Goal: Task Accomplishment & Management: Use online tool/utility

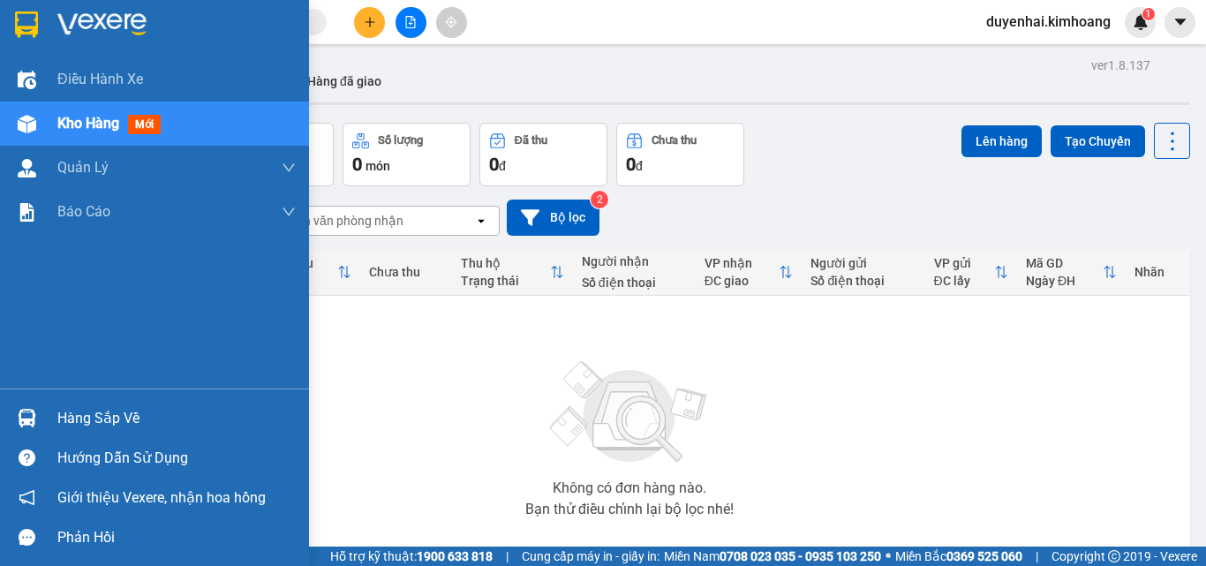
click at [101, 424] on div "Hàng sắp về" at bounding box center [176, 418] width 238 height 26
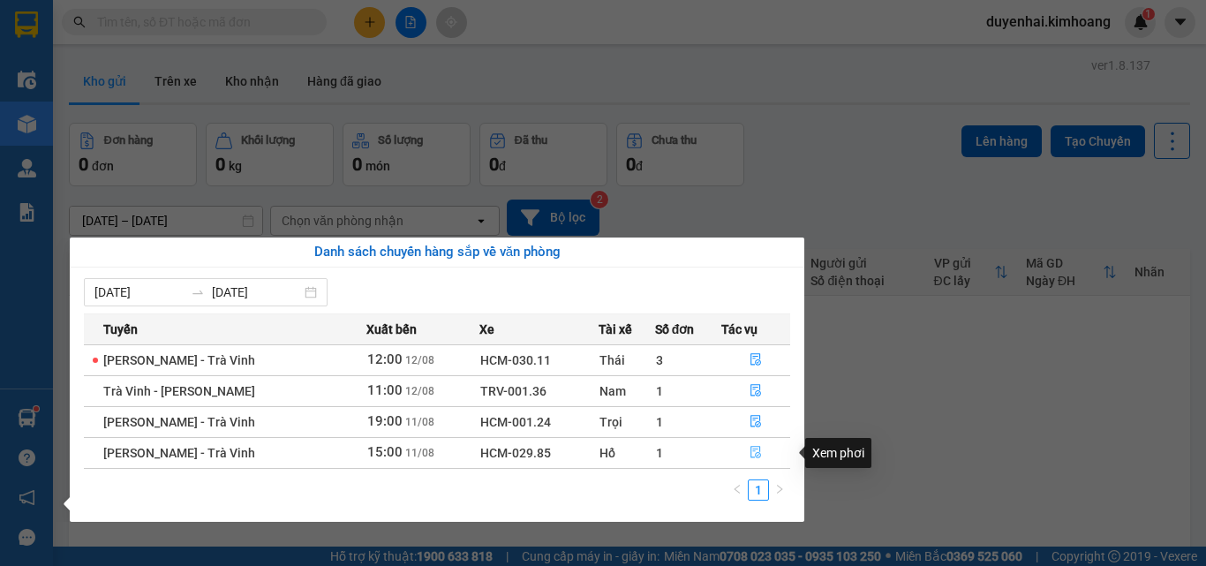
click at [741, 446] on button "button" at bounding box center [756, 453] width 68 height 28
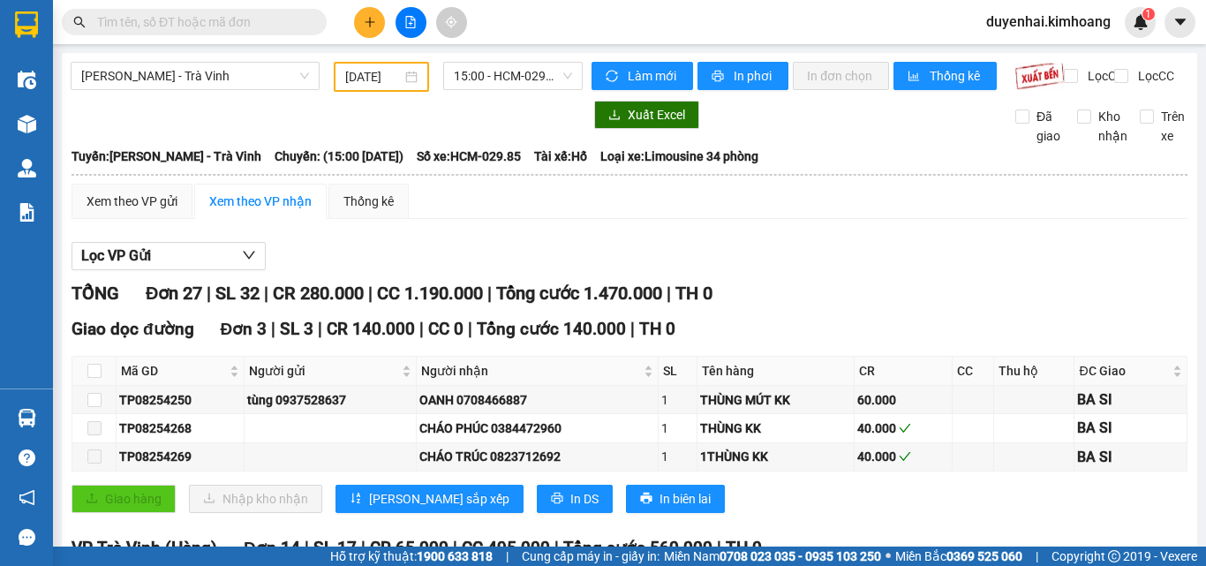
click at [368, 11] on button at bounding box center [369, 22] width 31 height 31
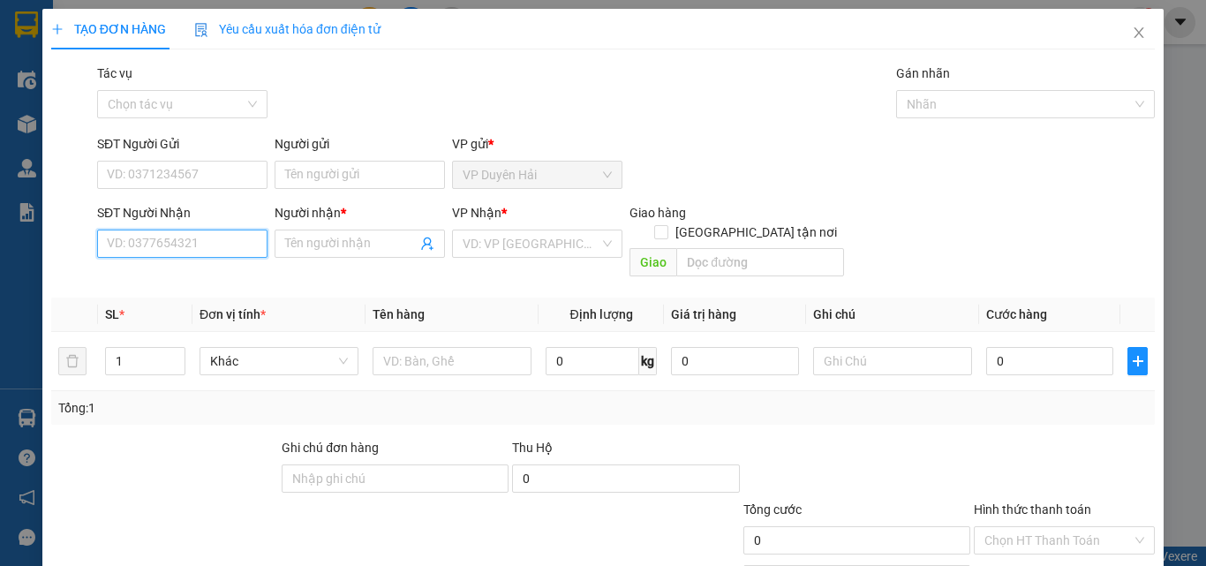
click at [223, 250] on input "SĐT Người Nhận" at bounding box center [182, 244] width 170 height 28
click at [325, 232] on span at bounding box center [360, 244] width 170 height 28
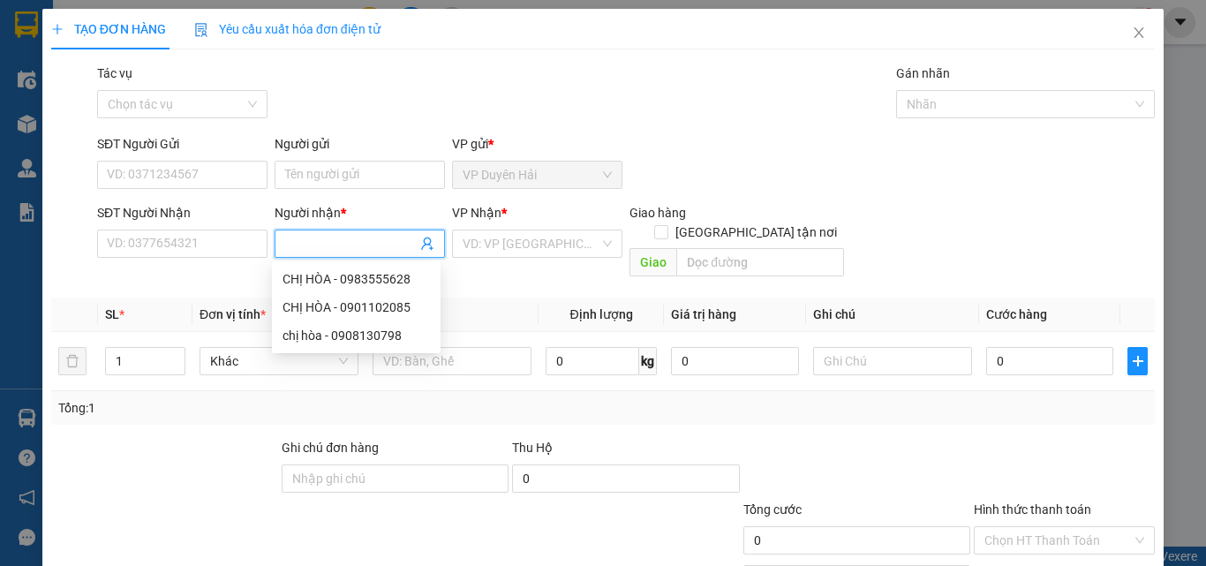
type input "D"
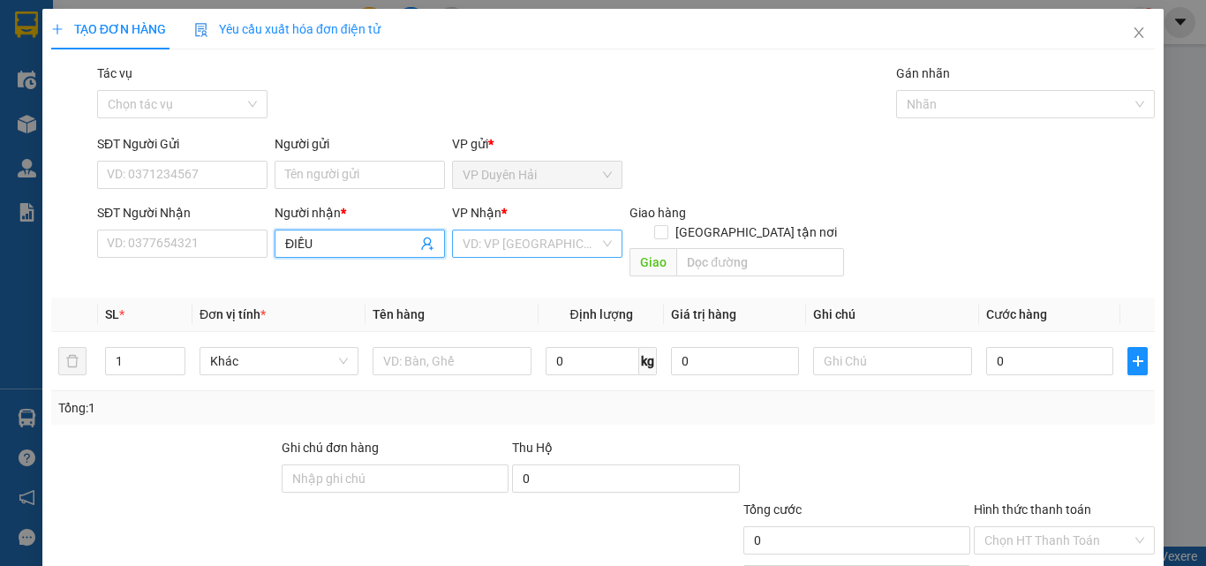
type input "ĐIỀU"
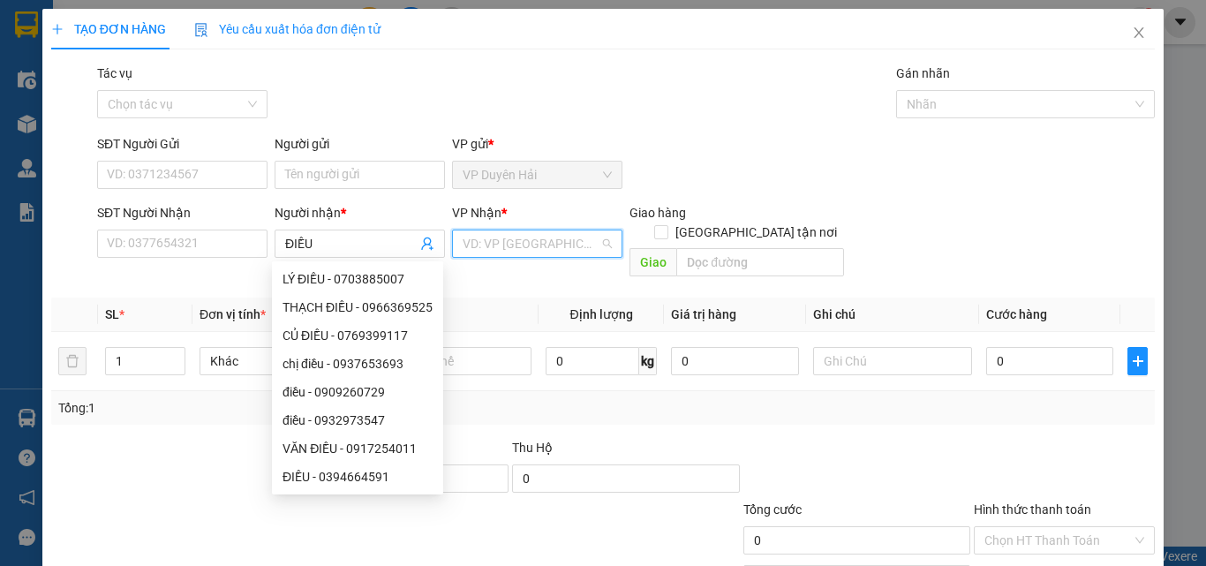
click at [503, 238] on input "search" at bounding box center [531, 243] width 137 height 26
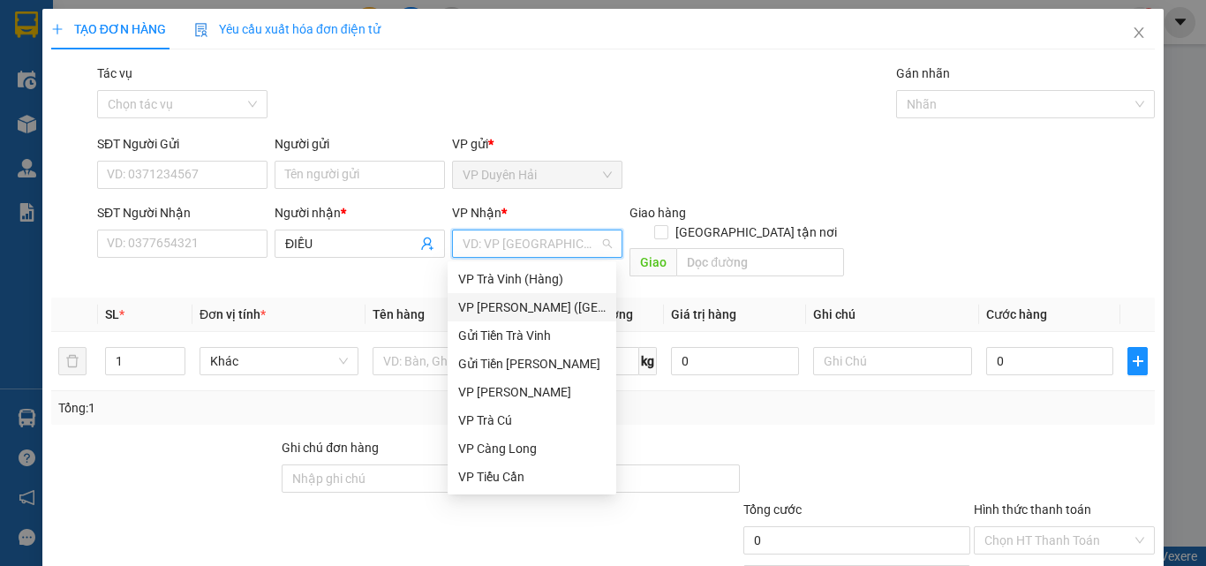
click at [509, 306] on div "VP [PERSON_NAME] ([GEOGRAPHIC_DATA])" at bounding box center [531, 307] width 147 height 19
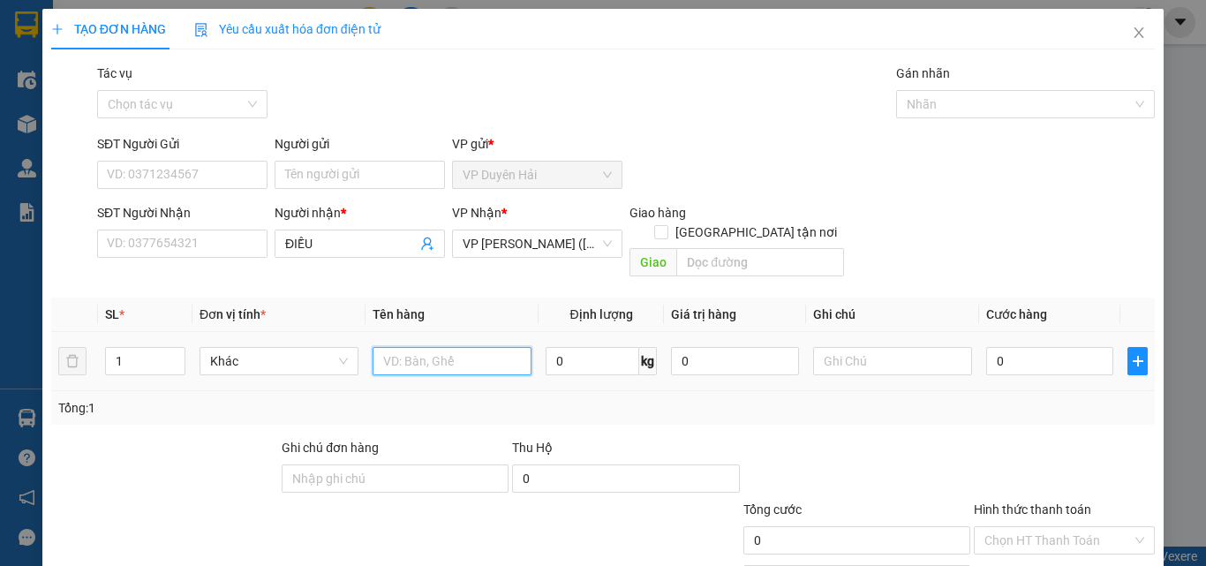
click at [421, 347] on input "text" at bounding box center [452, 361] width 159 height 28
type input "1 CỤC M ĐỎ KK"
click at [1031, 347] on input "0" at bounding box center [1049, 361] width 127 height 28
type input "3"
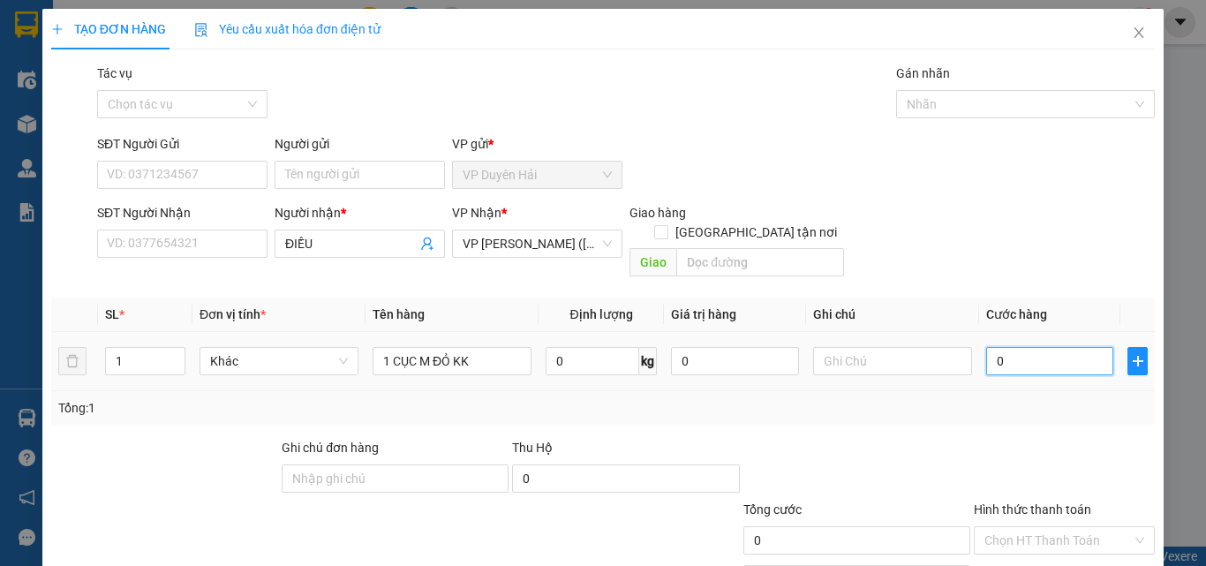
type input "3"
type input "35"
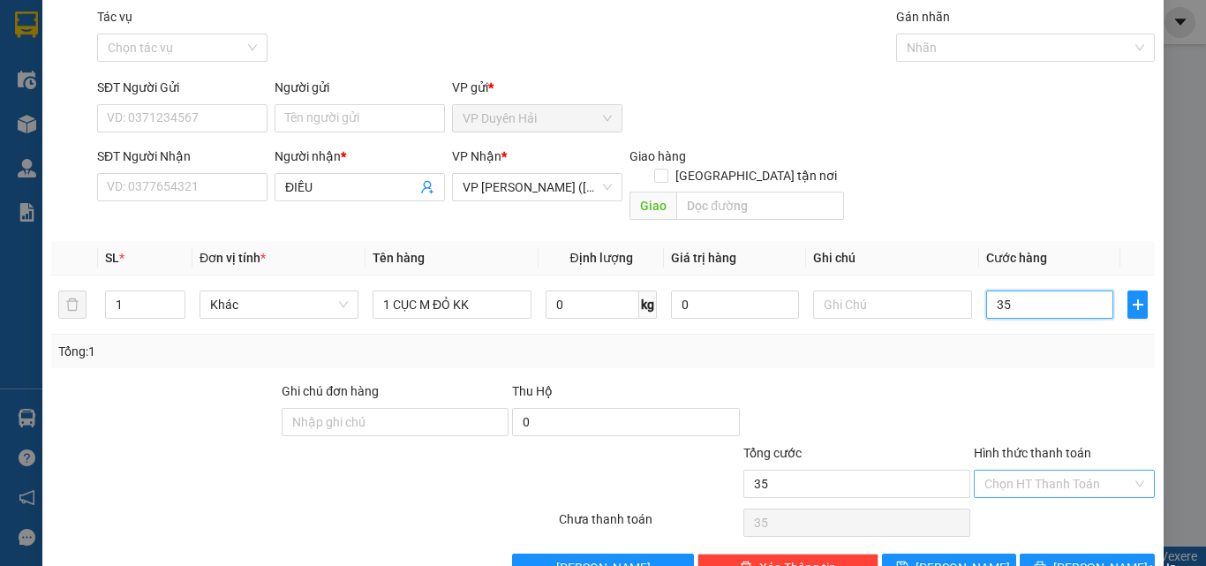
scroll to position [87, 0]
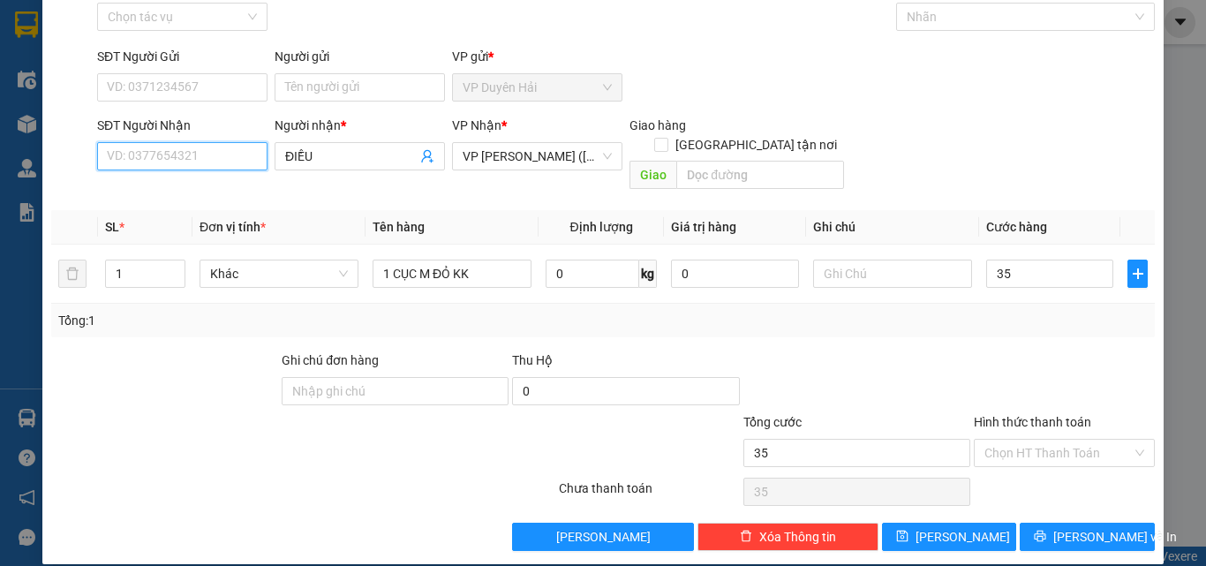
type input "35.000"
click at [199, 158] on input "SĐT Người Nhận" at bounding box center [182, 156] width 170 height 28
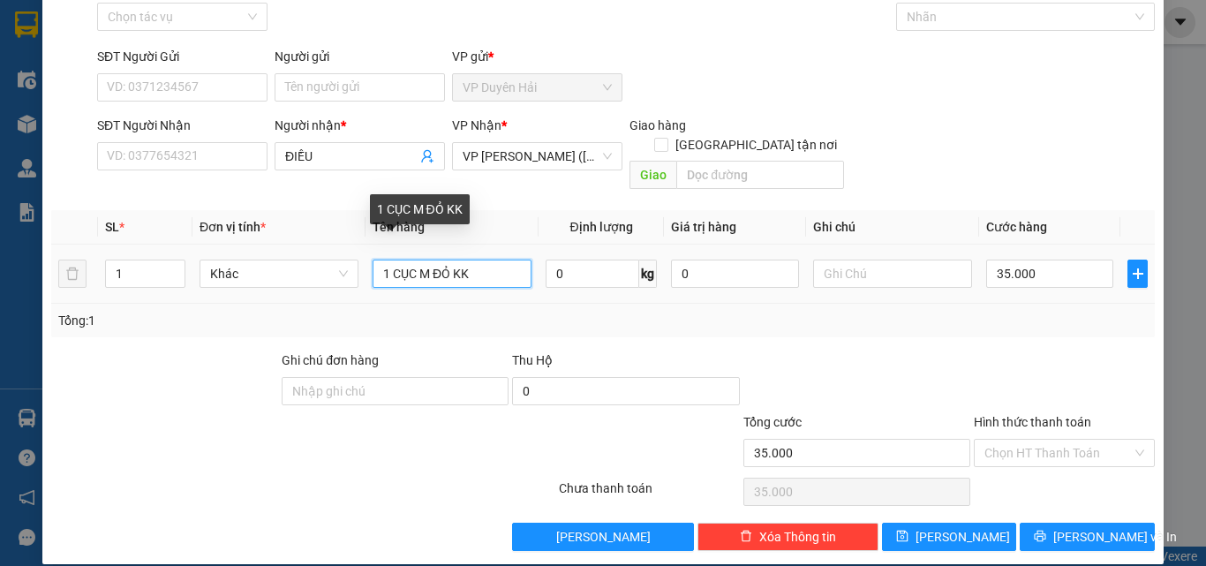
click at [453, 260] on input "1 CỤC M ĐỎ KK" at bounding box center [452, 274] width 159 height 28
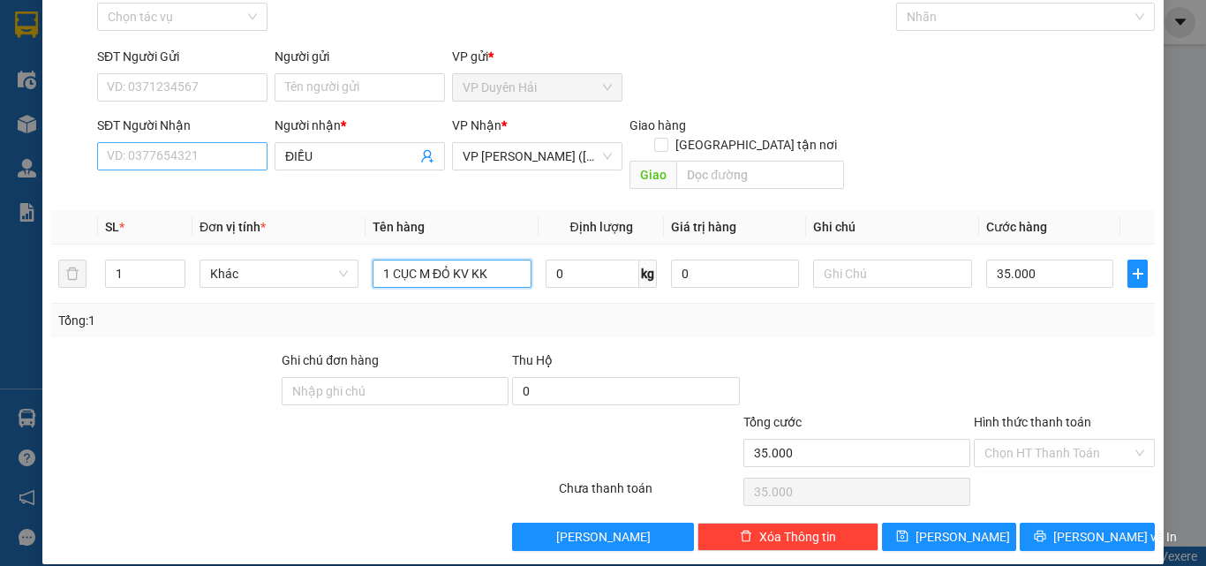
type input "1 CỤC M ĐỎ KV KK"
click at [201, 161] on input "SĐT Người Nhận" at bounding box center [182, 156] width 170 height 28
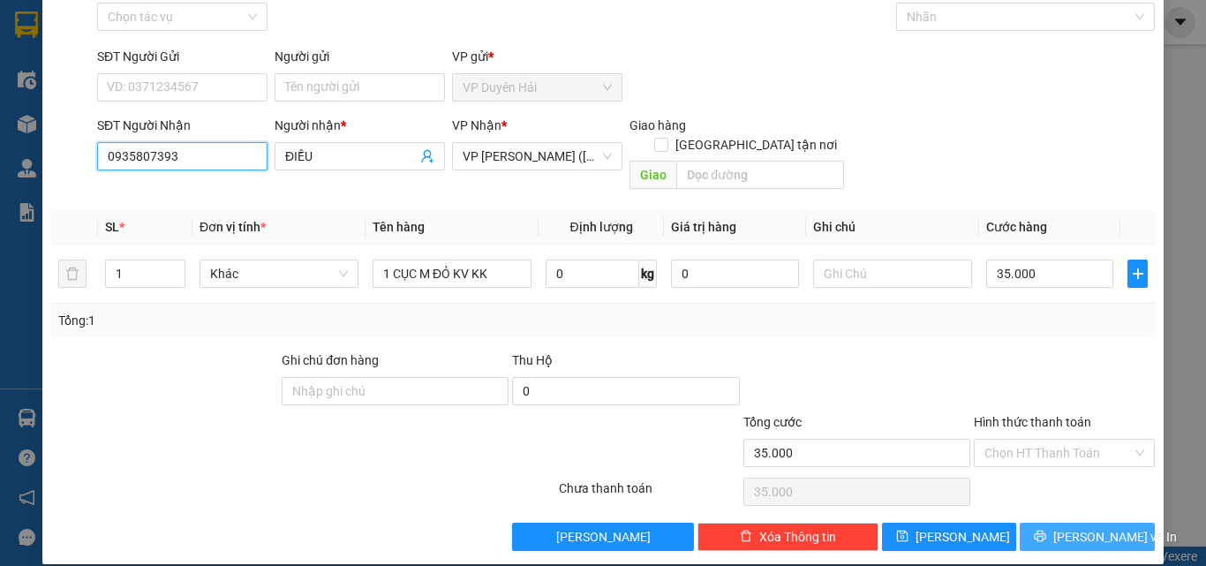
type input "0935807393"
click at [1065, 527] on span "[PERSON_NAME] và In" at bounding box center [1116, 536] width 124 height 19
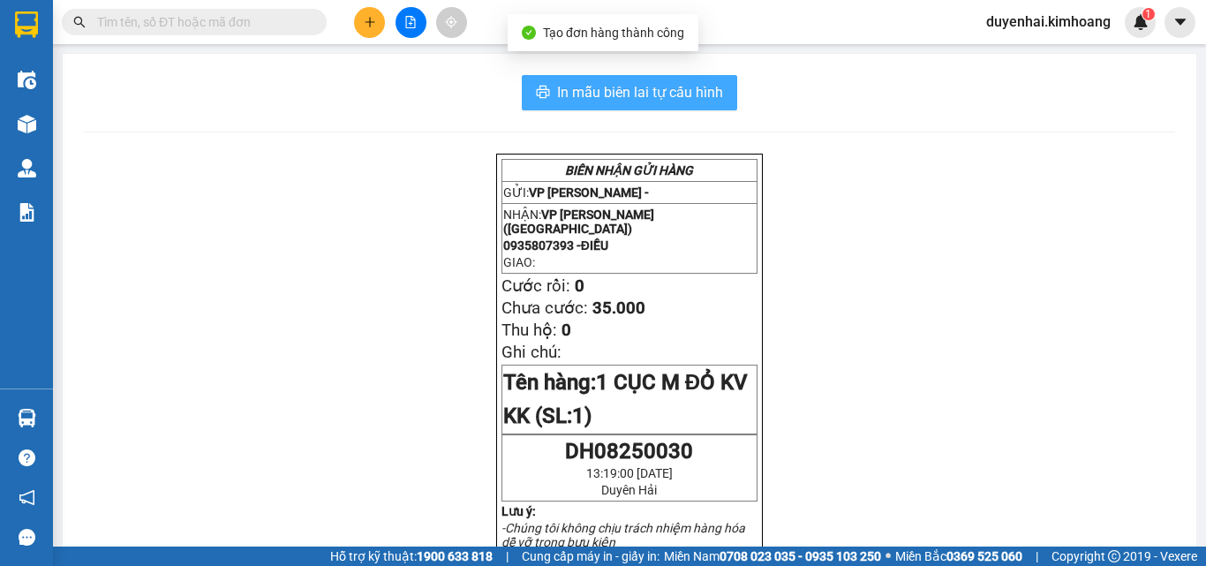
click at [625, 102] on span "In mẫu biên lai tự cấu hình" at bounding box center [640, 92] width 166 height 22
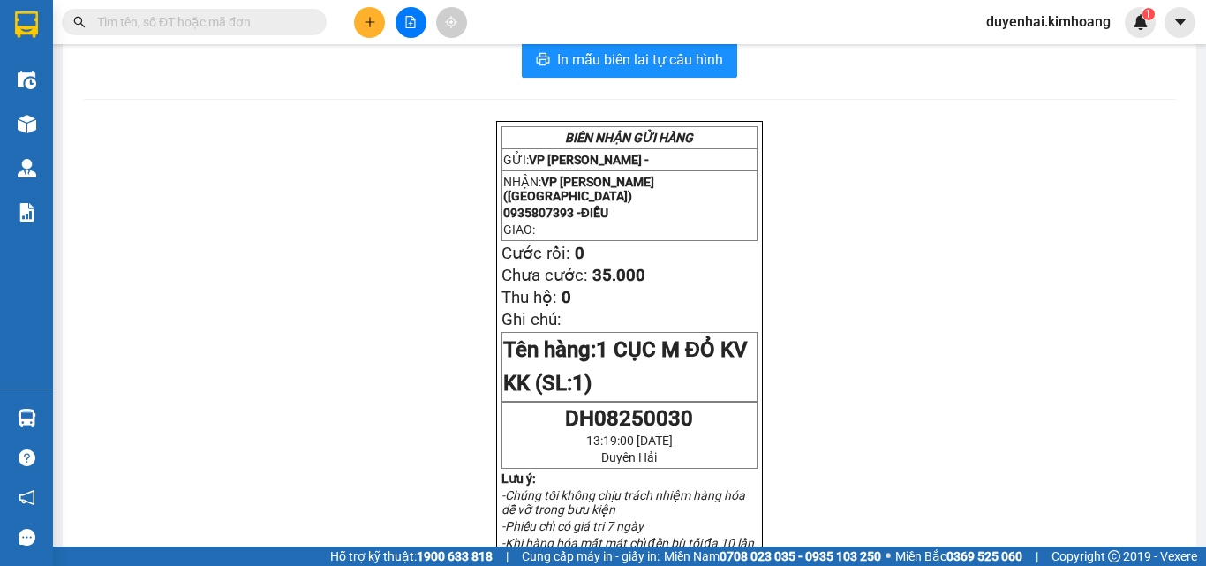
scroll to position [88, 0]
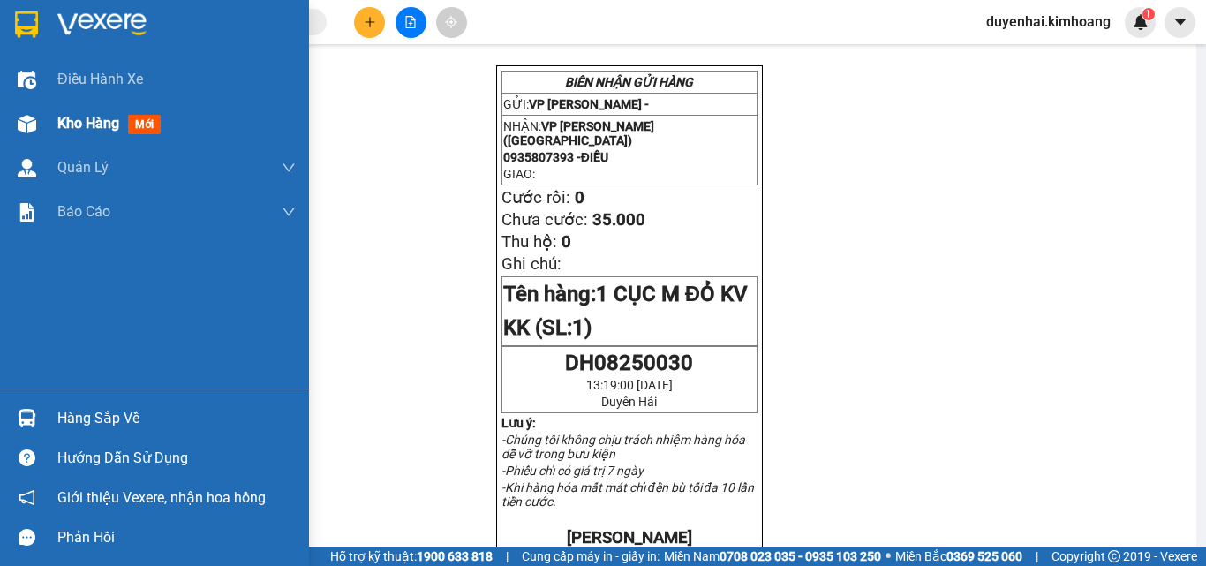
click at [105, 115] on span "Kho hàng" at bounding box center [88, 123] width 62 height 17
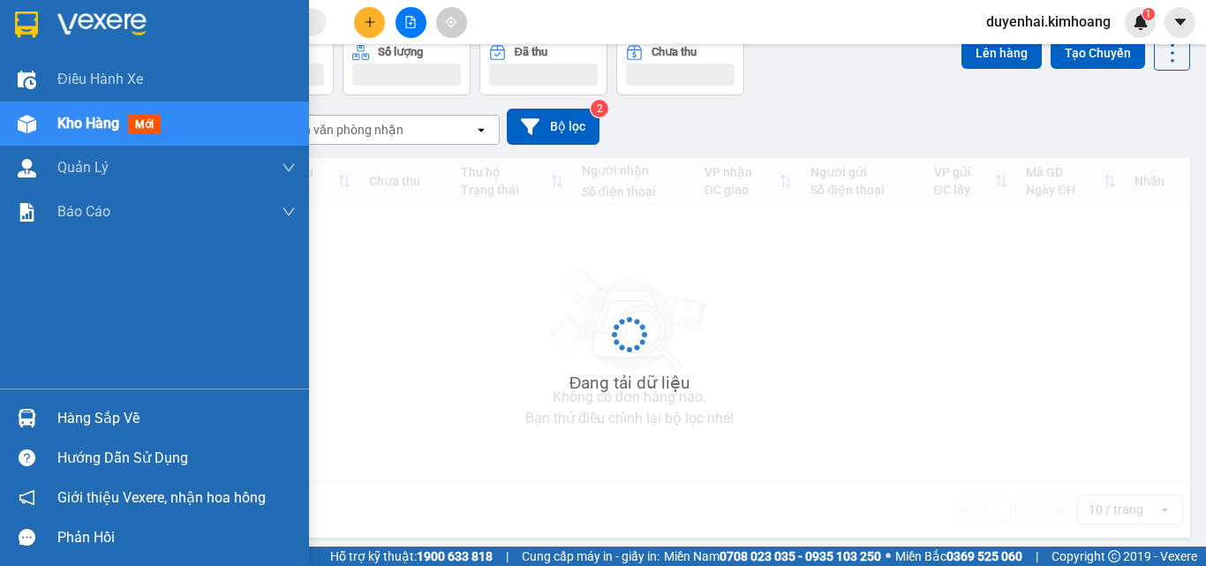
scroll to position [81, 0]
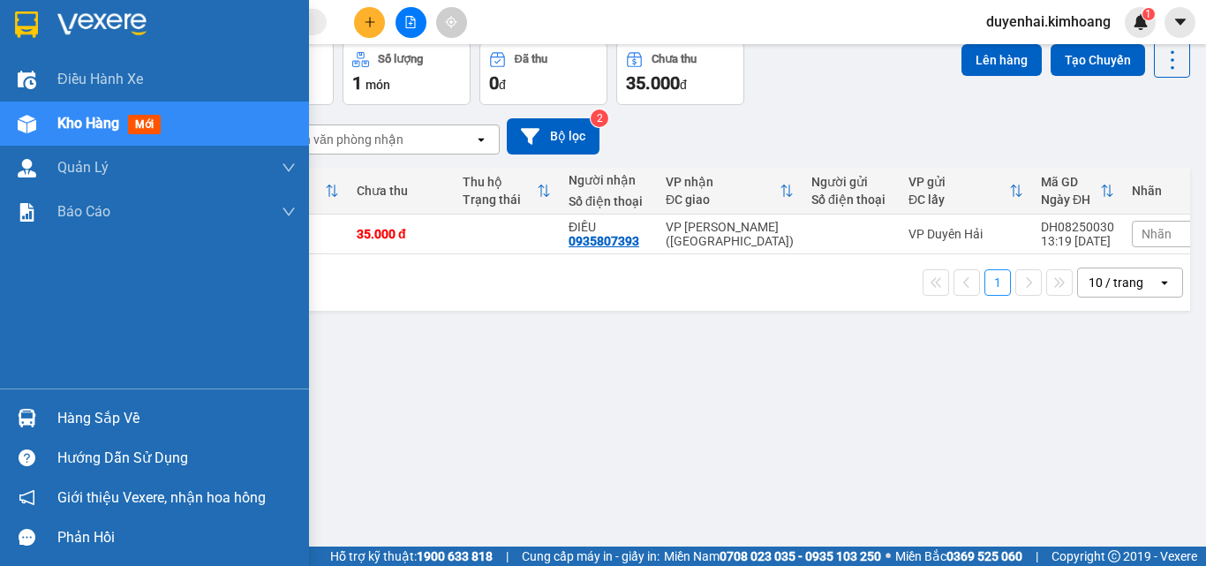
click at [73, 421] on div "Hàng sắp về" at bounding box center [176, 418] width 238 height 26
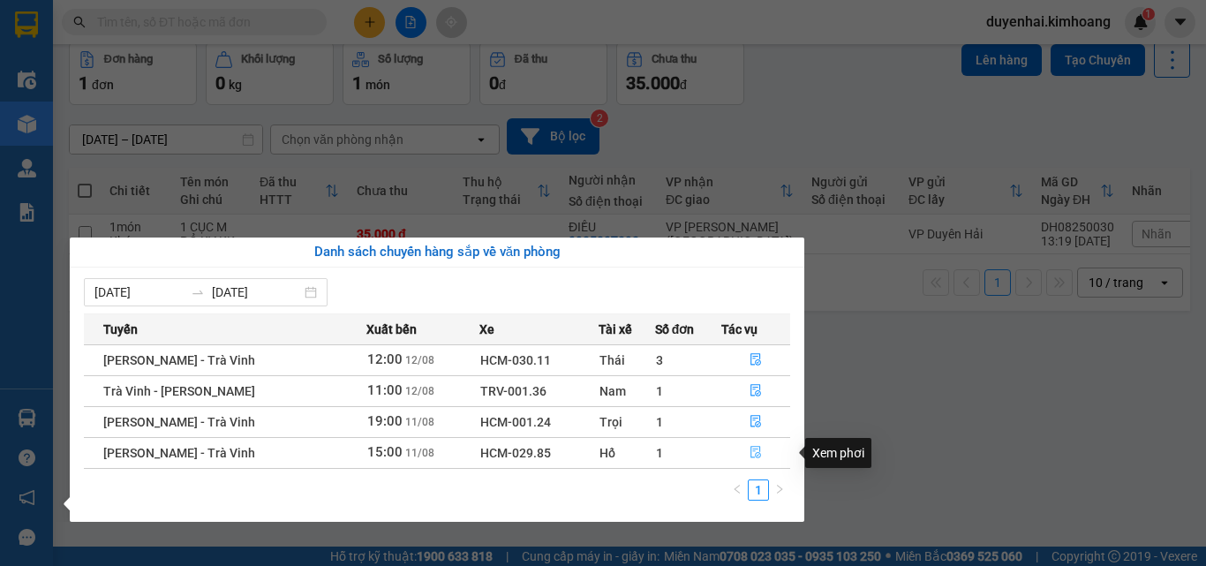
click at [759, 450] on icon "file-done" at bounding box center [756, 452] width 12 height 12
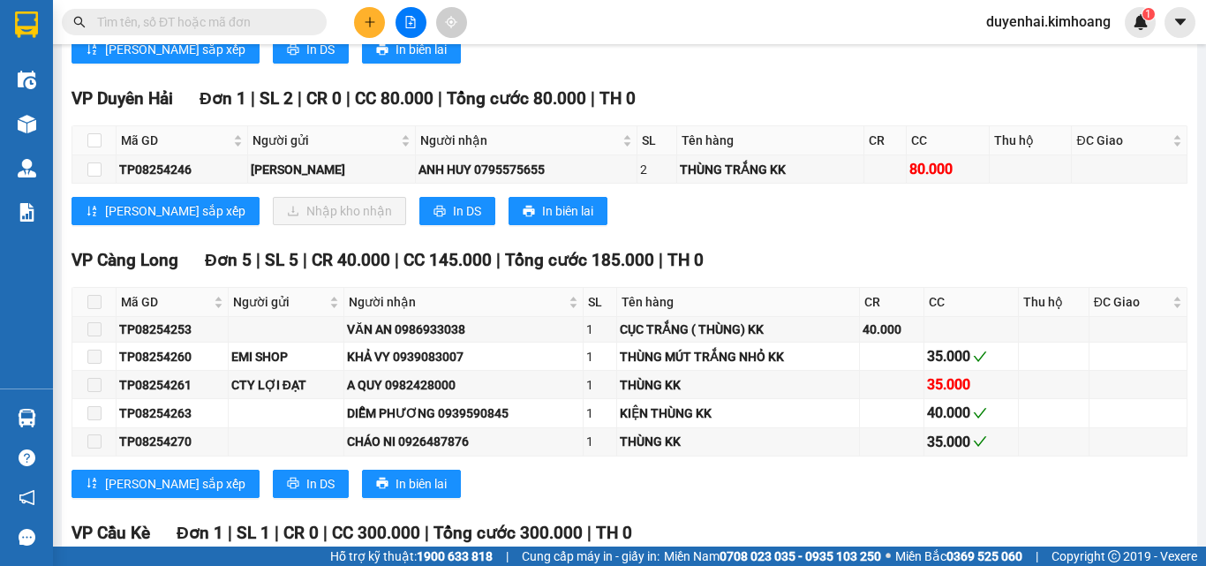
scroll to position [1325, 0]
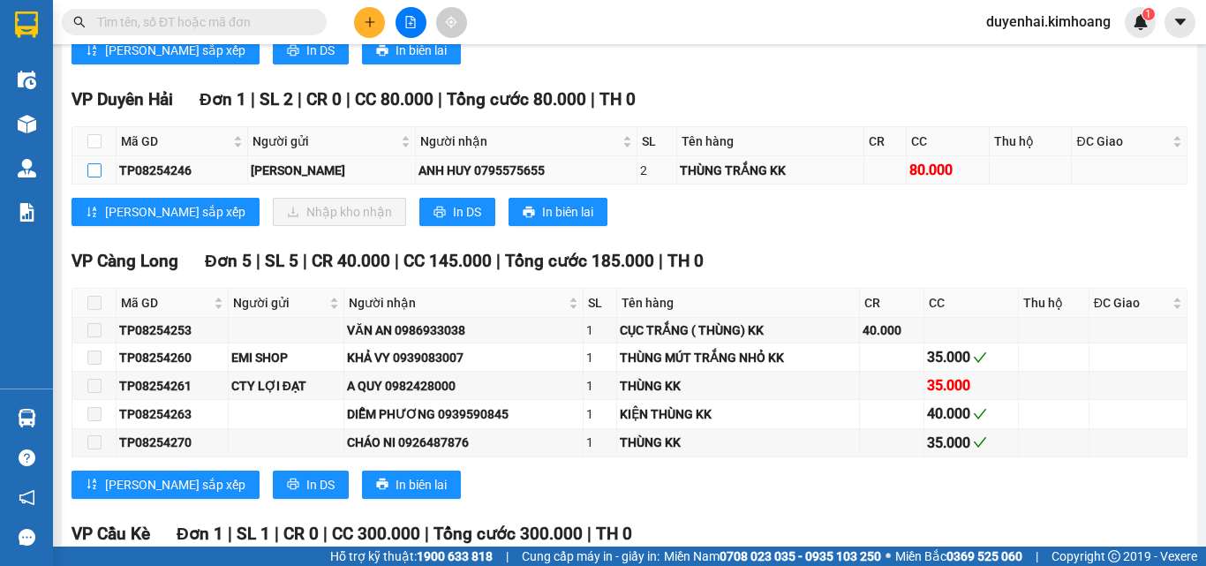
click at [88, 178] on input "checkbox" at bounding box center [94, 170] width 14 height 14
checkbox input "true"
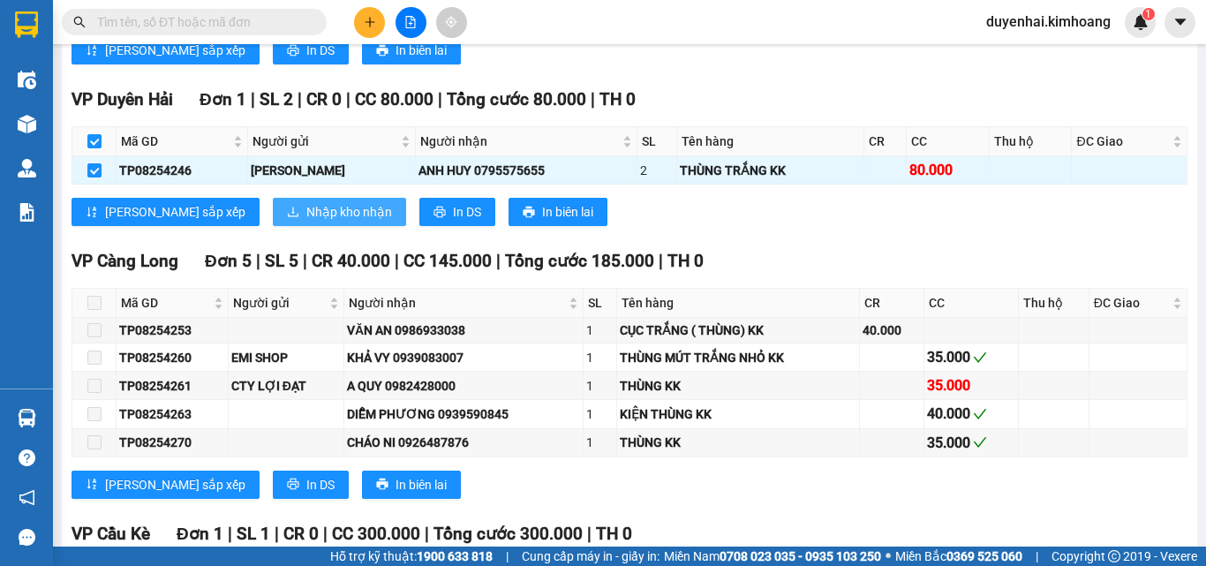
click at [306, 222] on span "Nhập kho nhận" at bounding box center [349, 211] width 86 height 19
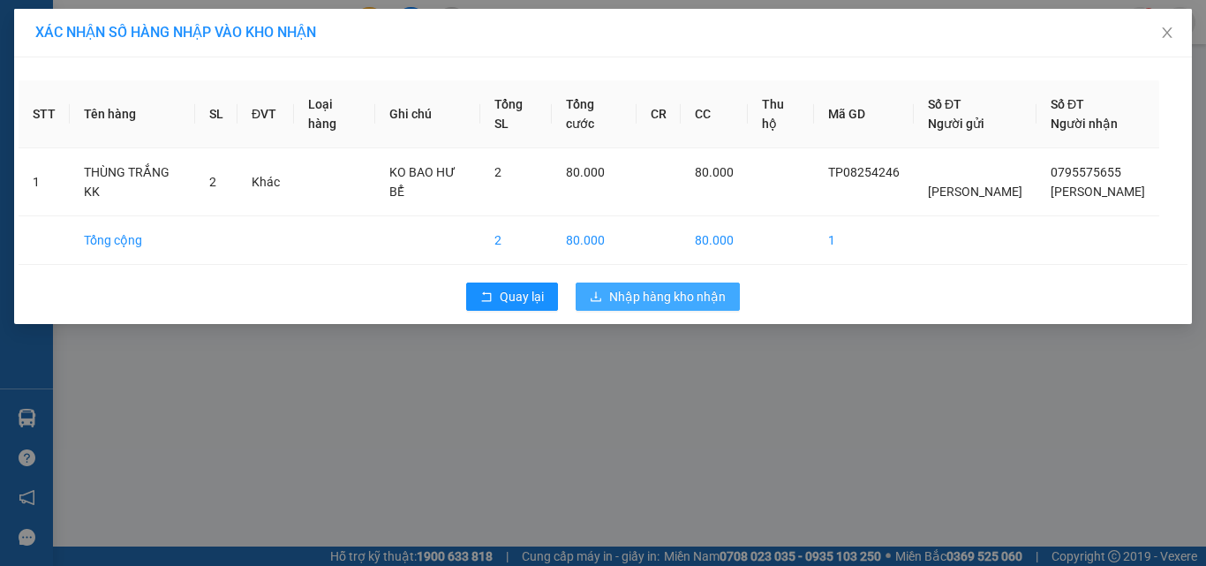
click at [657, 300] on span "Nhập hàng kho nhận" at bounding box center [667, 296] width 117 height 19
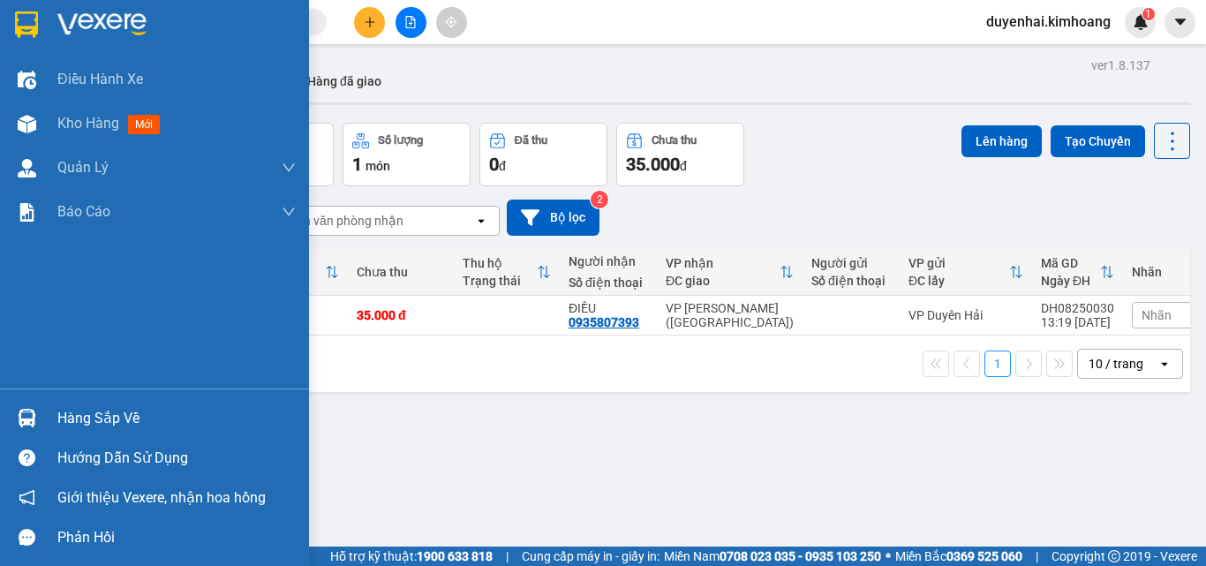
click at [63, 410] on div "Hàng sắp về" at bounding box center [176, 418] width 238 height 26
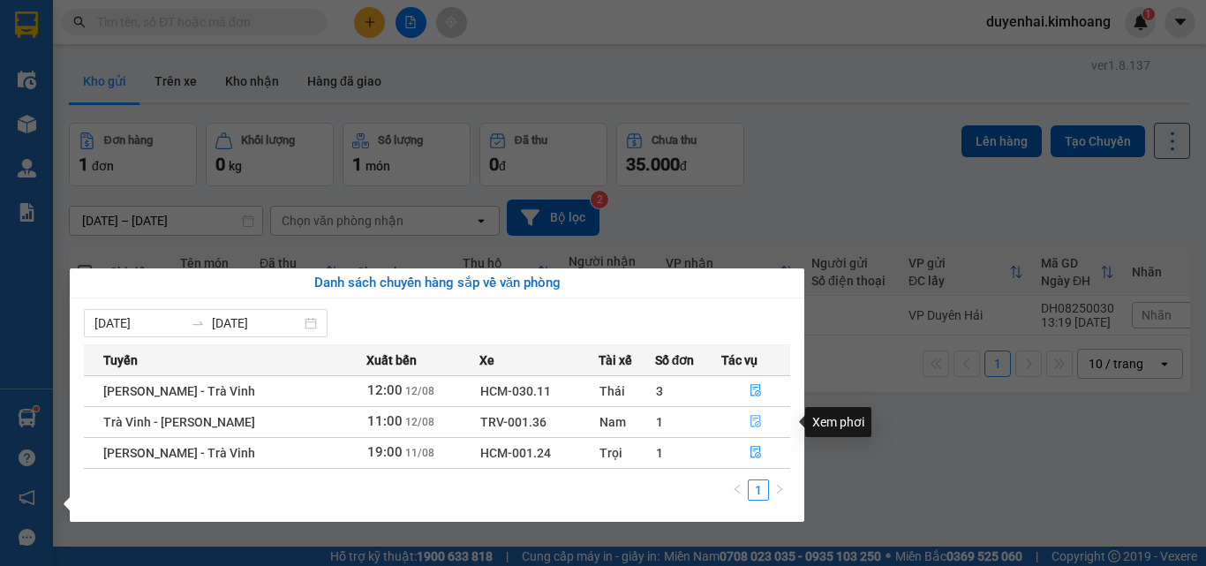
click at [750, 423] on icon "file-done" at bounding box center [756, 421] width 12 height 12
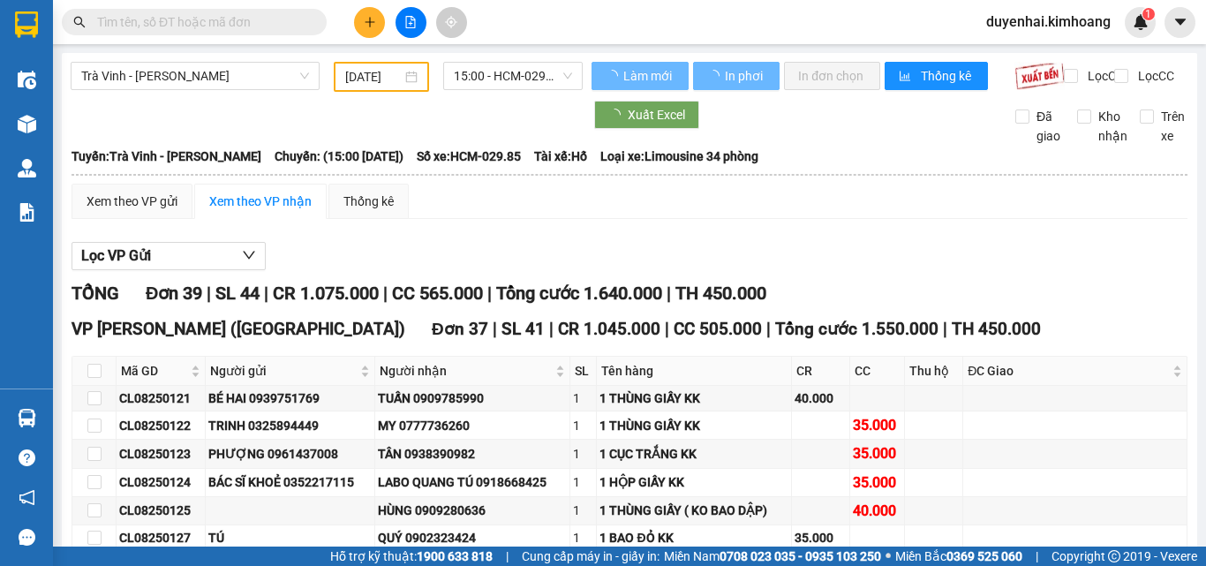
type input "[DATE]"
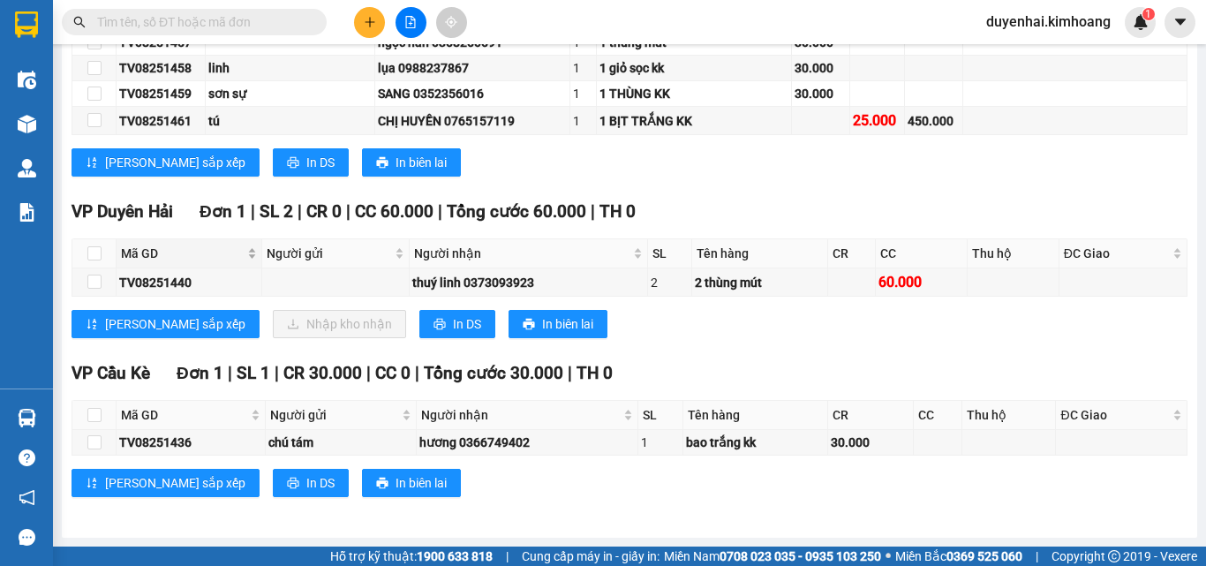
scroll to position [1251, 0]
click at [94, 286] on input "checkbox" at bounding box center [94, 282] width 14 height 14
checkbox input "true"
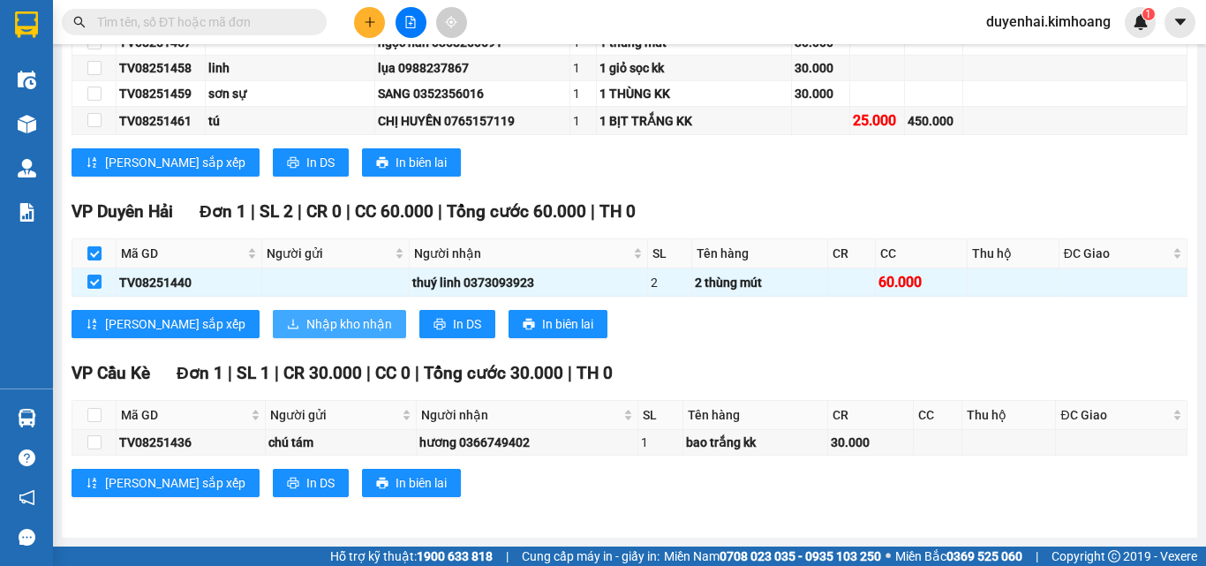
click at [306, 320] on span "Nhập kho nhận" at bounding box center [349, 323] width 86 height 19
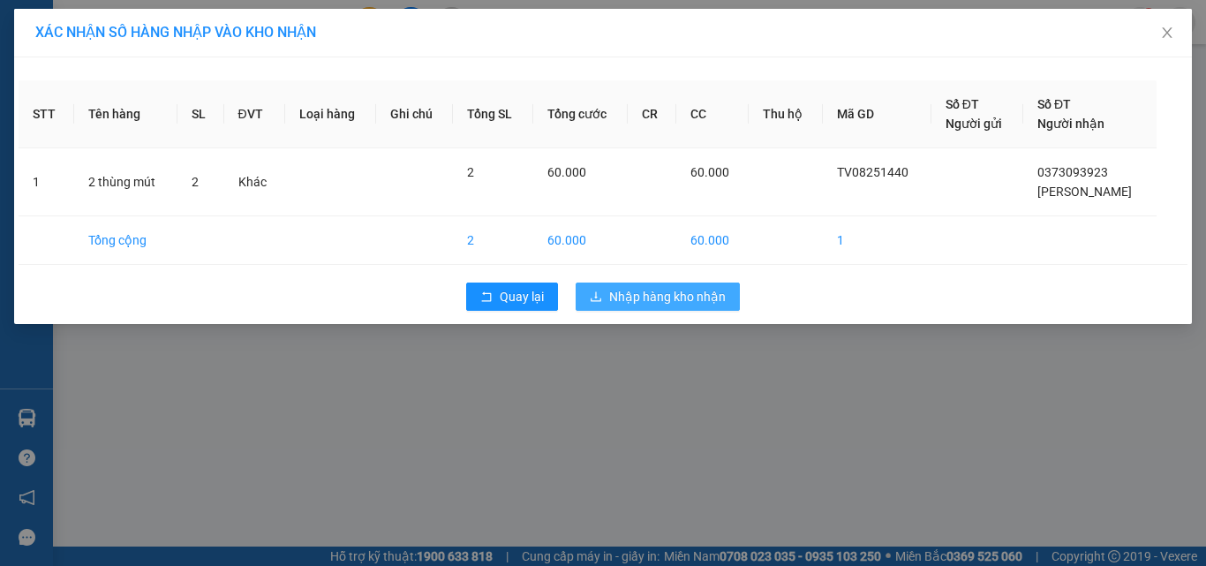
click at [699, 301] on span "Nhập hàng kho nhận" at bounding box center [667, 296] width 117 height 19
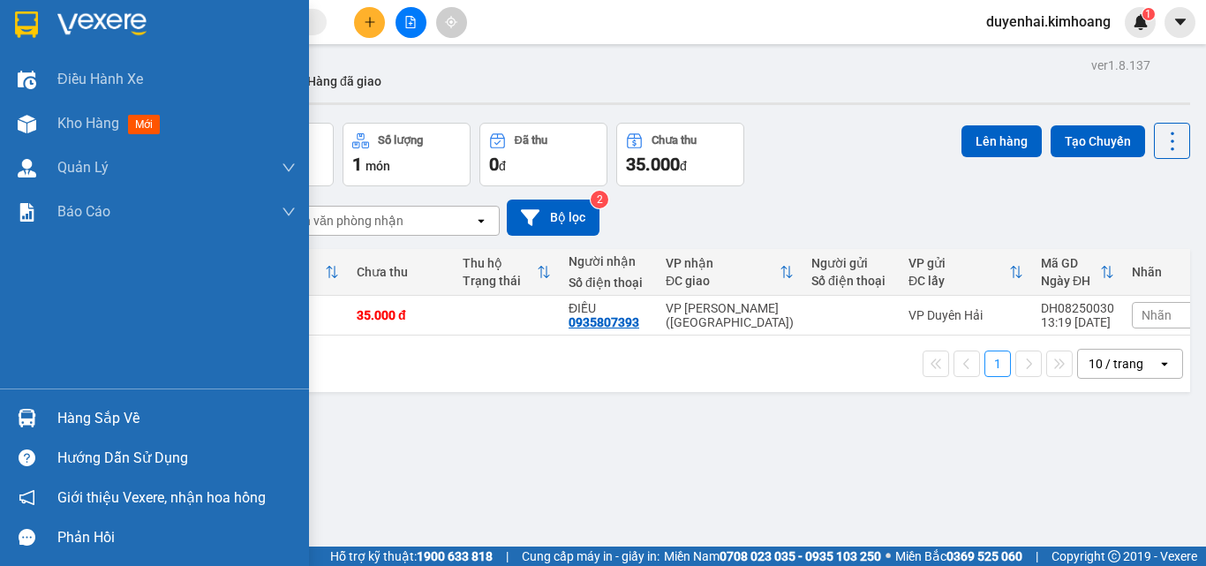
click at [107, 417] on div "Hàng sắp về" at bounding box center [176, 418] width 238 height 26
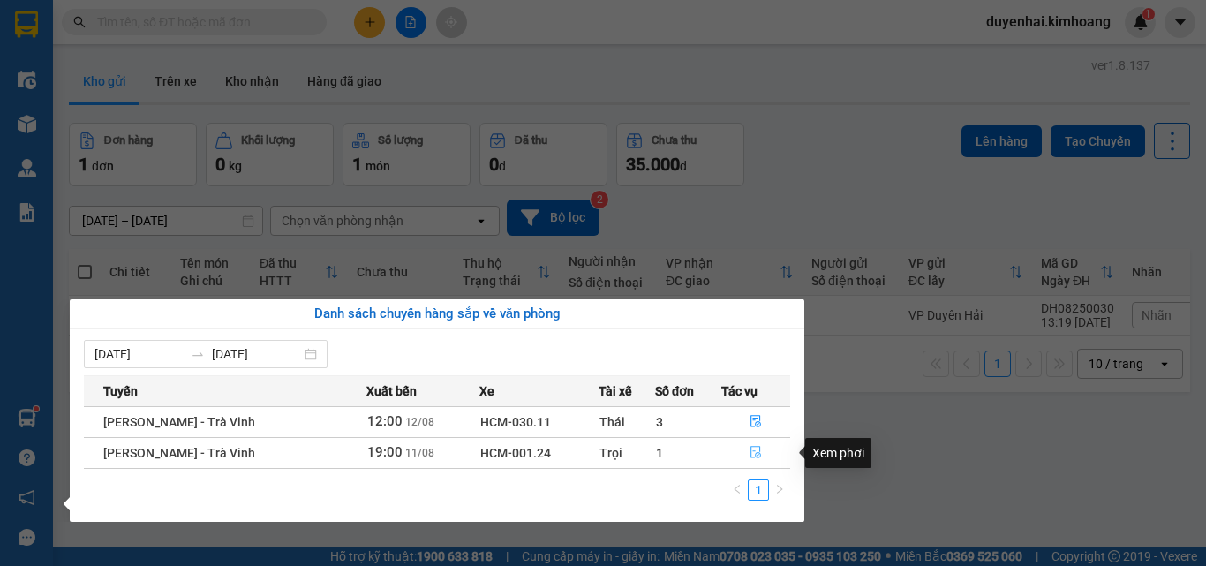
click at [752, 442] on button "button" at bounding box center [756, 453] width 68 height 28
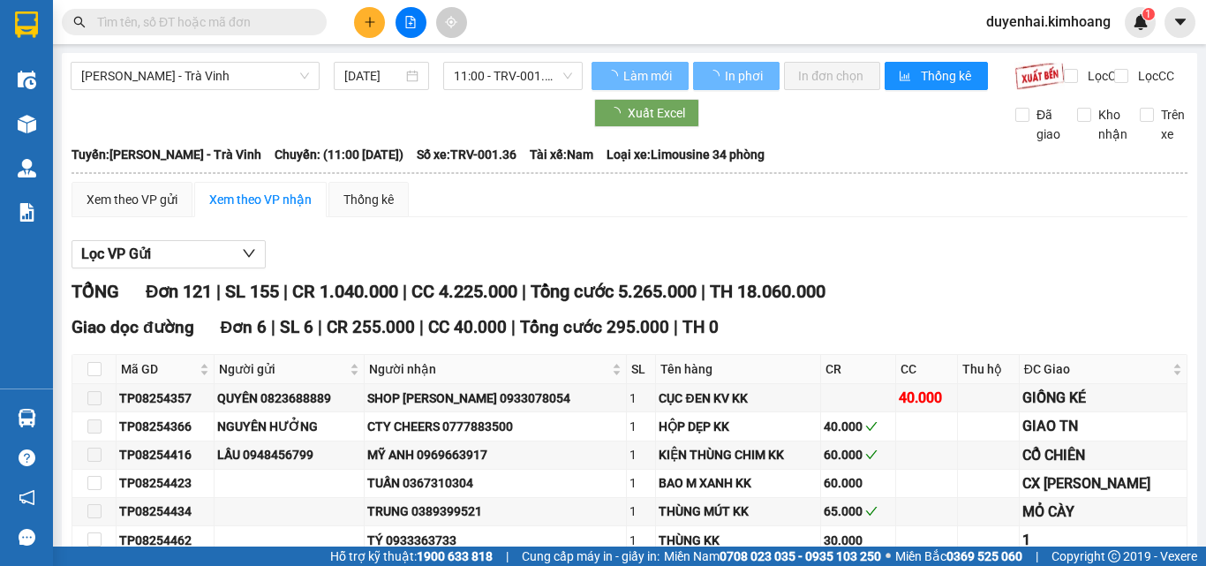
type input "[DATE]"
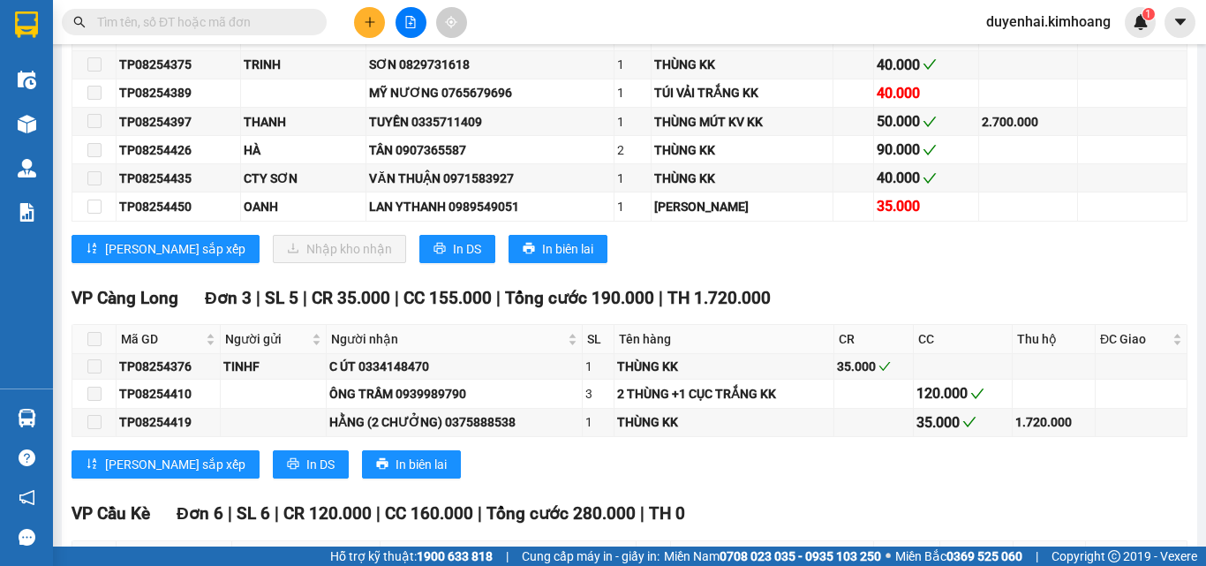
scroll to position [3797, 0]
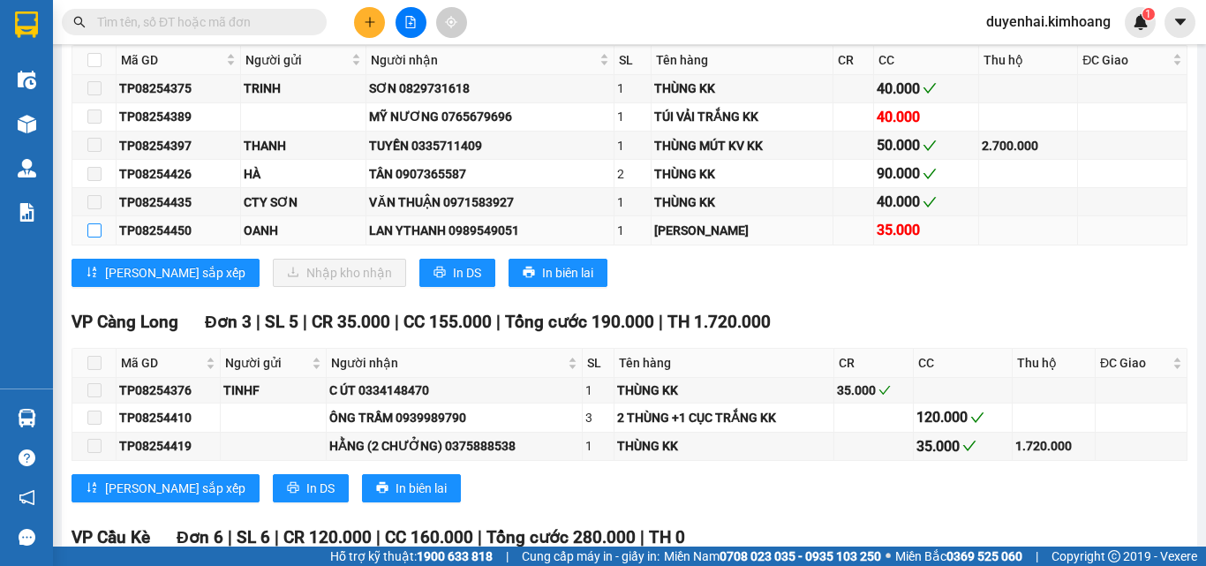
click at [92, 238] on input "checkbox" at bounding box center [94, 230] width 14 height 14
checkbox input "true"
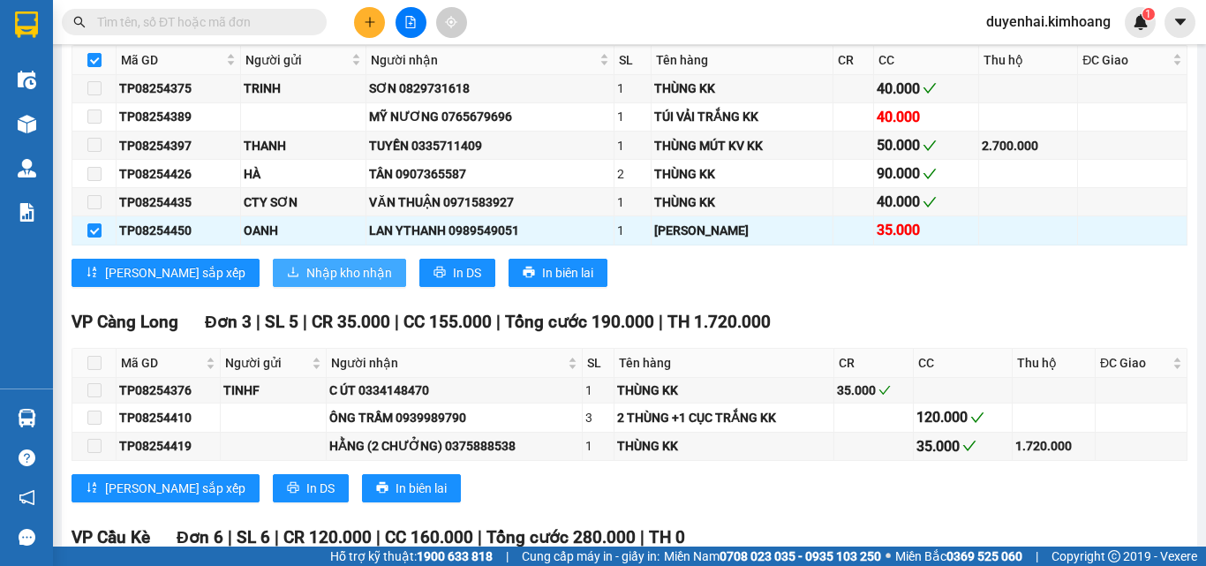
click at [306, 283] on span "Nhập kho nhận" at bounding box center [349, 272] width 86 height 19
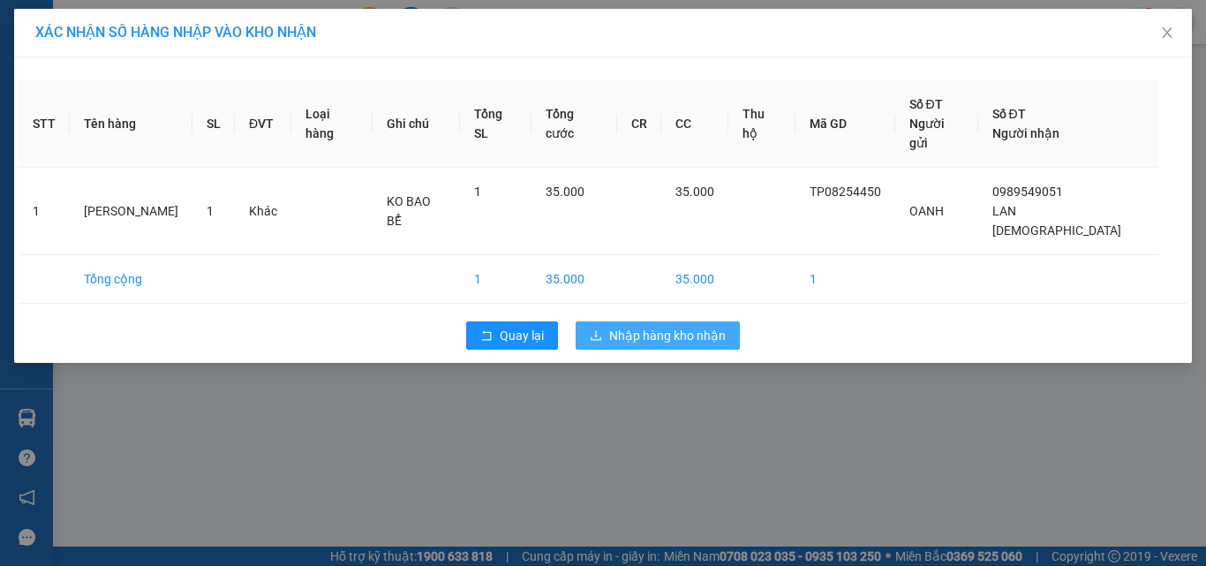
click at [684, 326] on span "Nhập hàng kho nhận" at bounding box center [667, 335] width 117 height 19
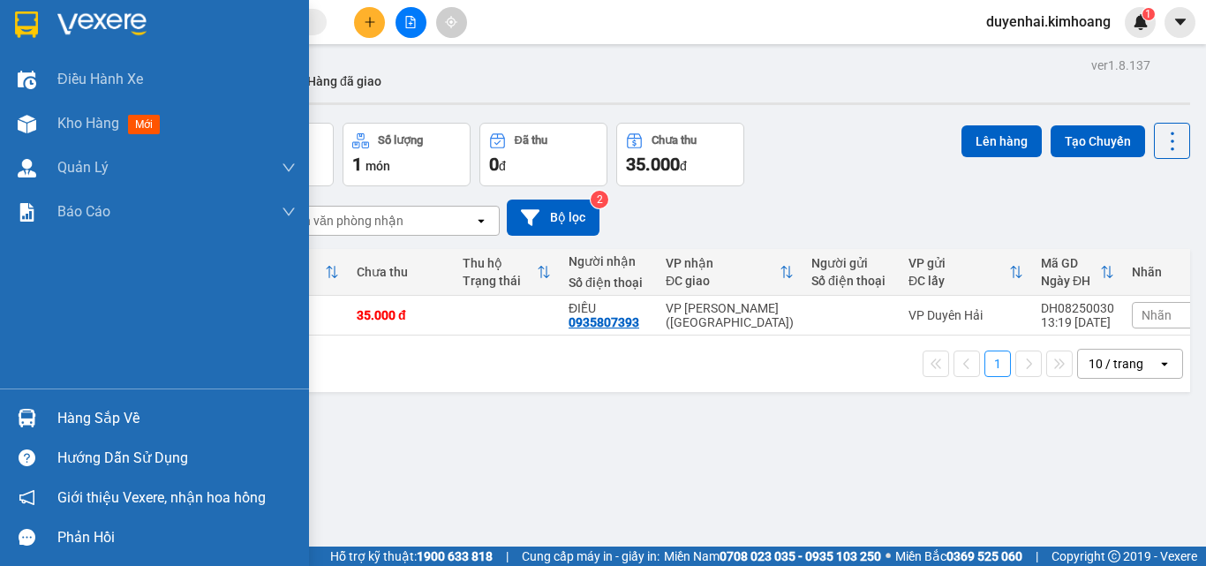
click at [87, 417] on div "Hàng sắp về" at bounding box center [176, 418] width 238 height 26
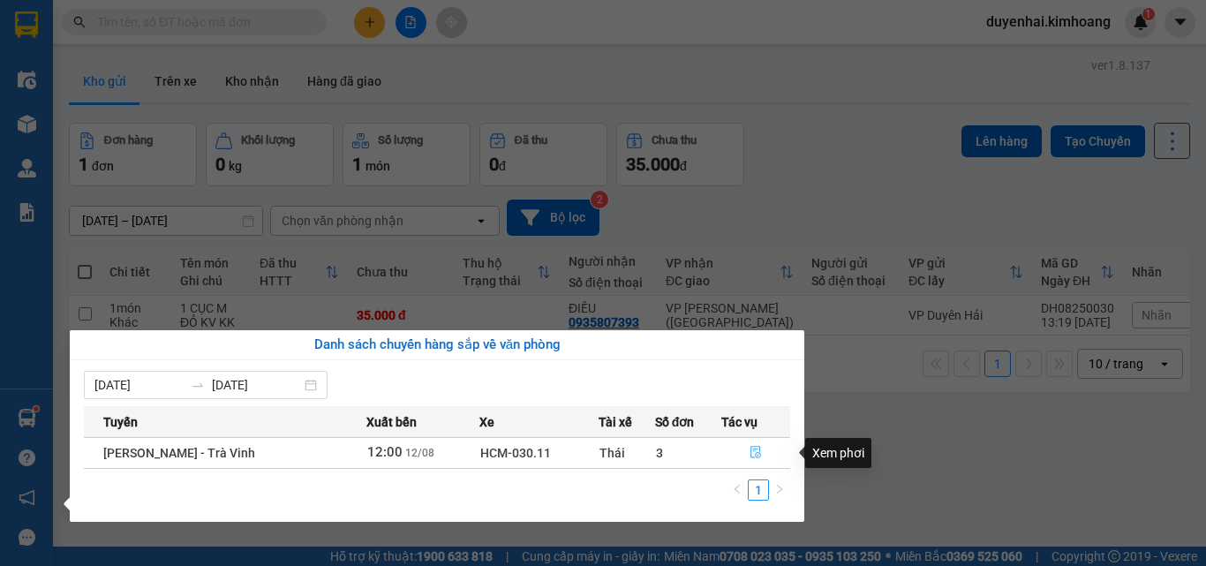
click at [745, 452] on button "button" at bounding box center [756, 453] width 68 height 28
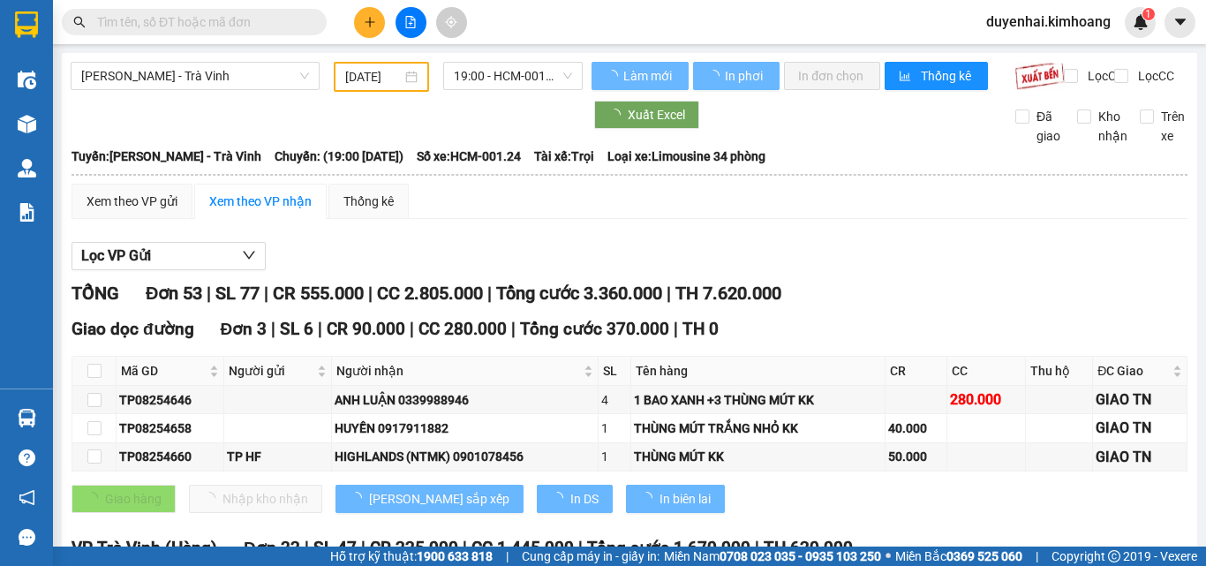
type input "[DATE]"
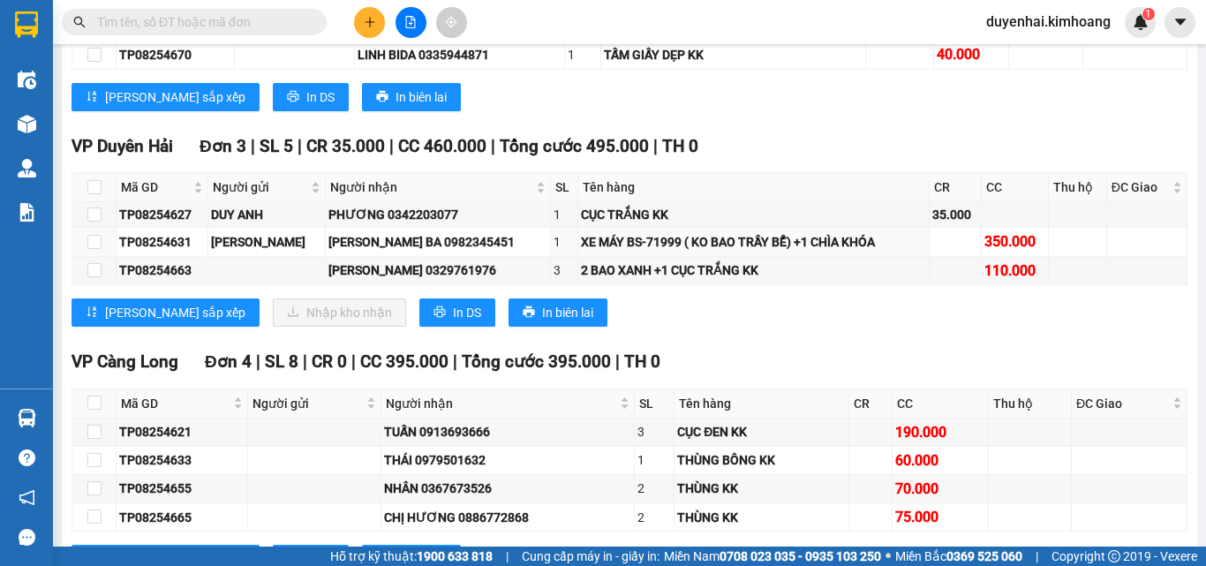
scroll to position [2120, 0]
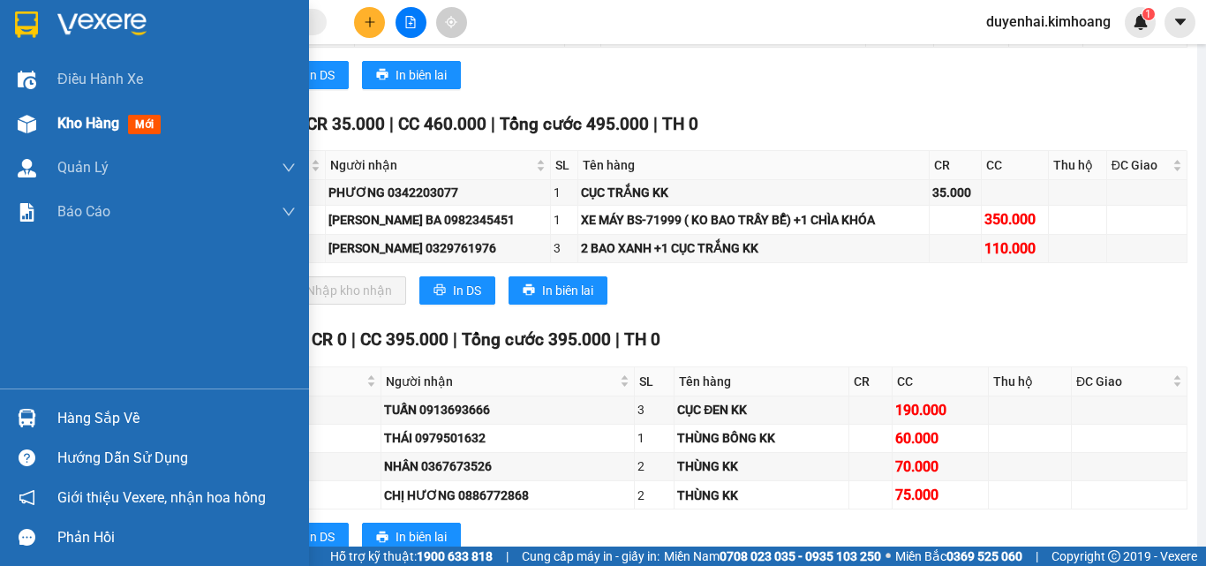
click at [94, 128] on span "Kho hàng" at bounding box center [88, 123] width 62 height 17
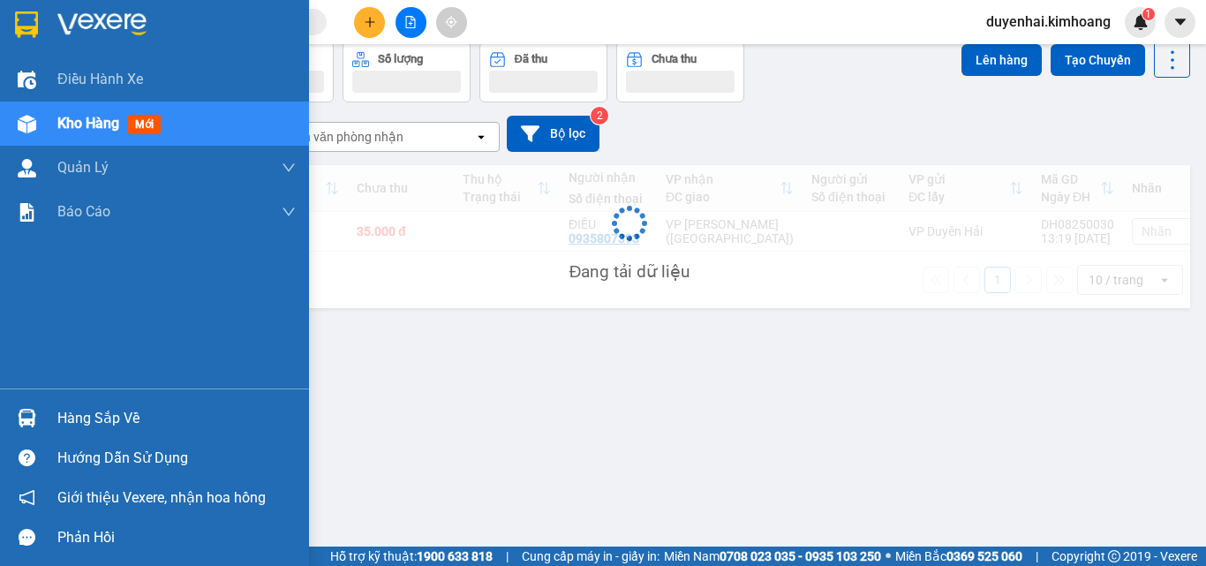
scroll to position [81, 0]
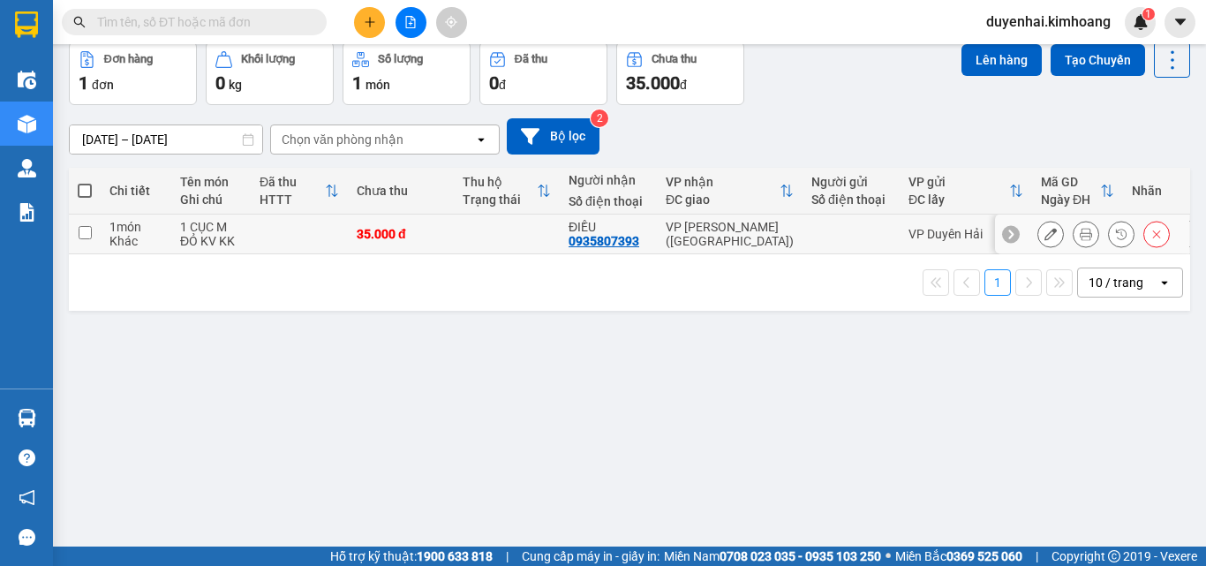
click at [89, 230] on input "checkbox" at bounding box center [85, 232] width 13 height 13
checkbox input "true"
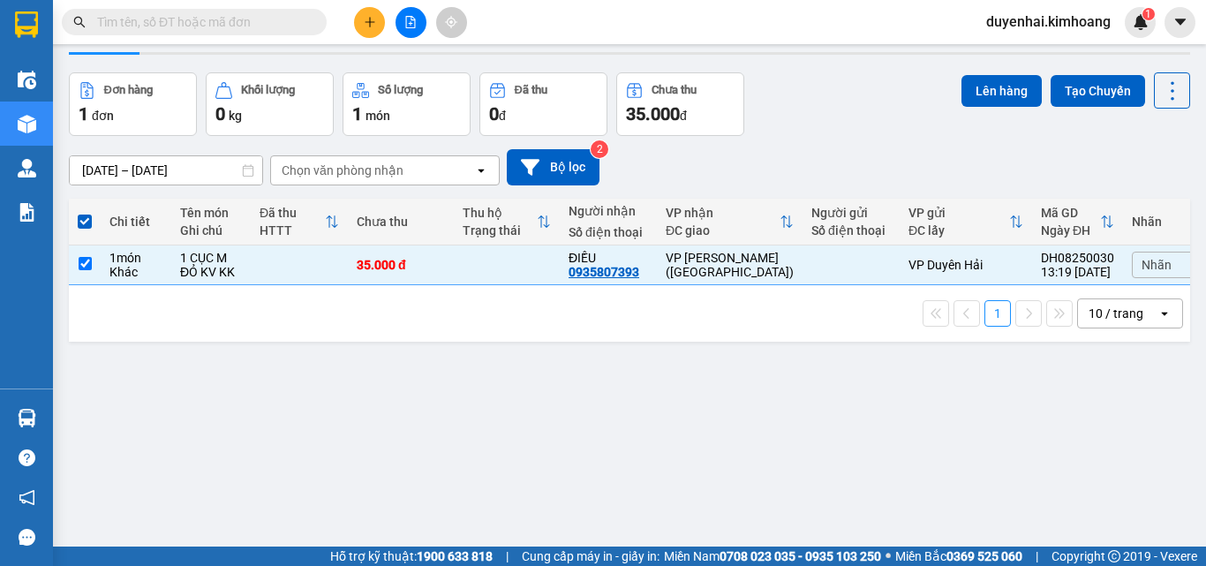
scroll to position [0, 0]
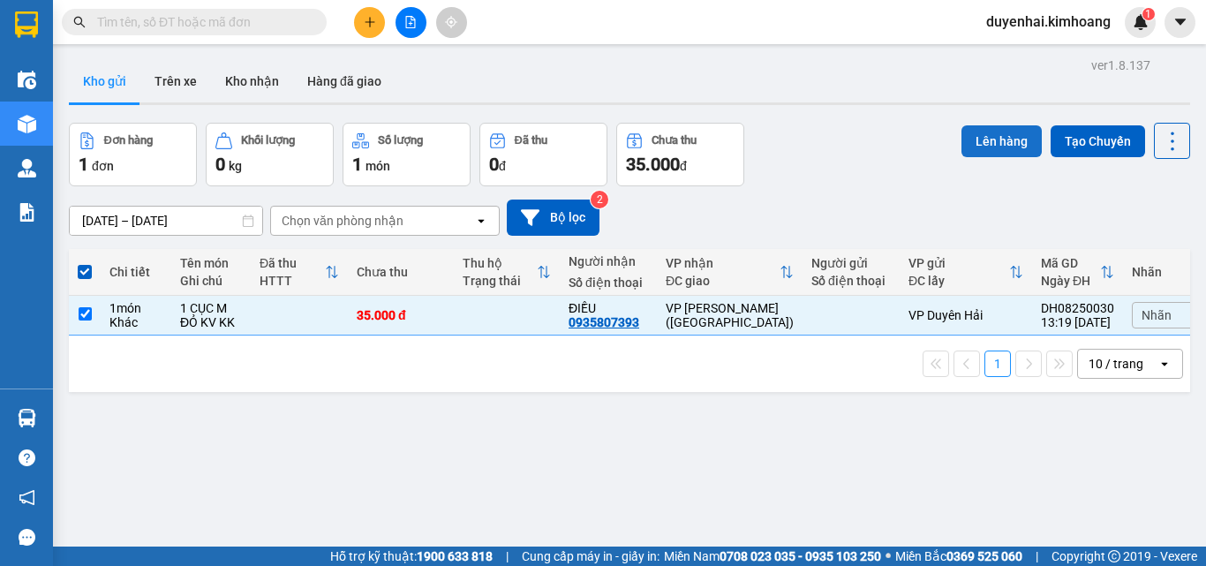
click at [994, 141] on button "Lên hàng" at bounding box center [1002, 141] width 80 height 32
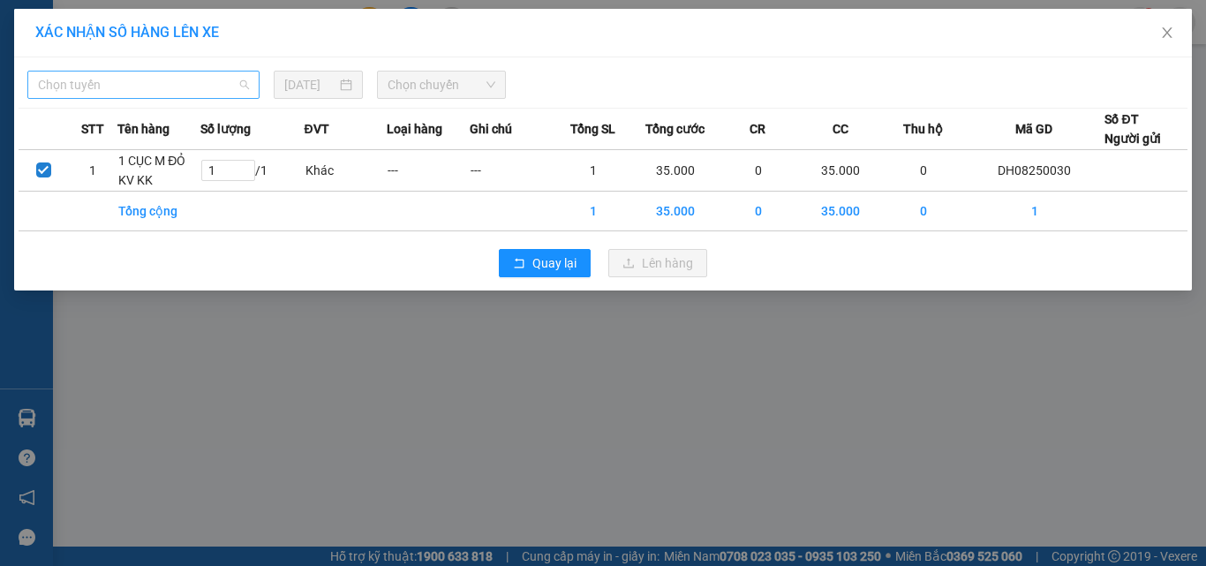
click at [163, 93] on span "Chọn tuyến" at bounding box center [143, 85] width 211 height 26
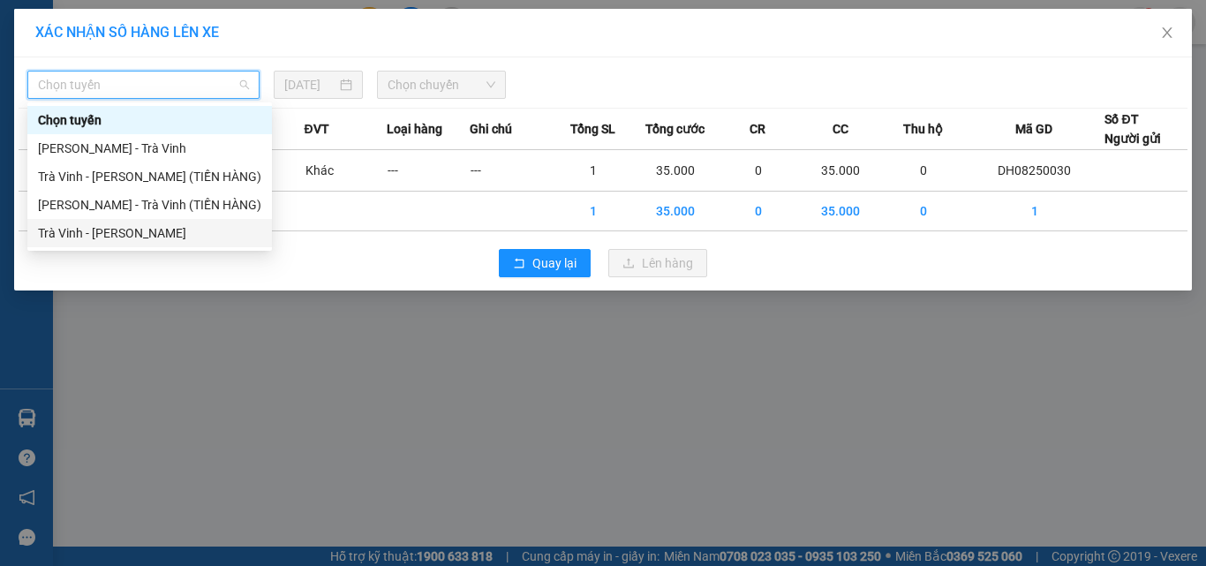
click at [153, 235] on div "Trà Vinh - [PERSON_NAME]" at bounding box center [149, 232] width 223 height 19
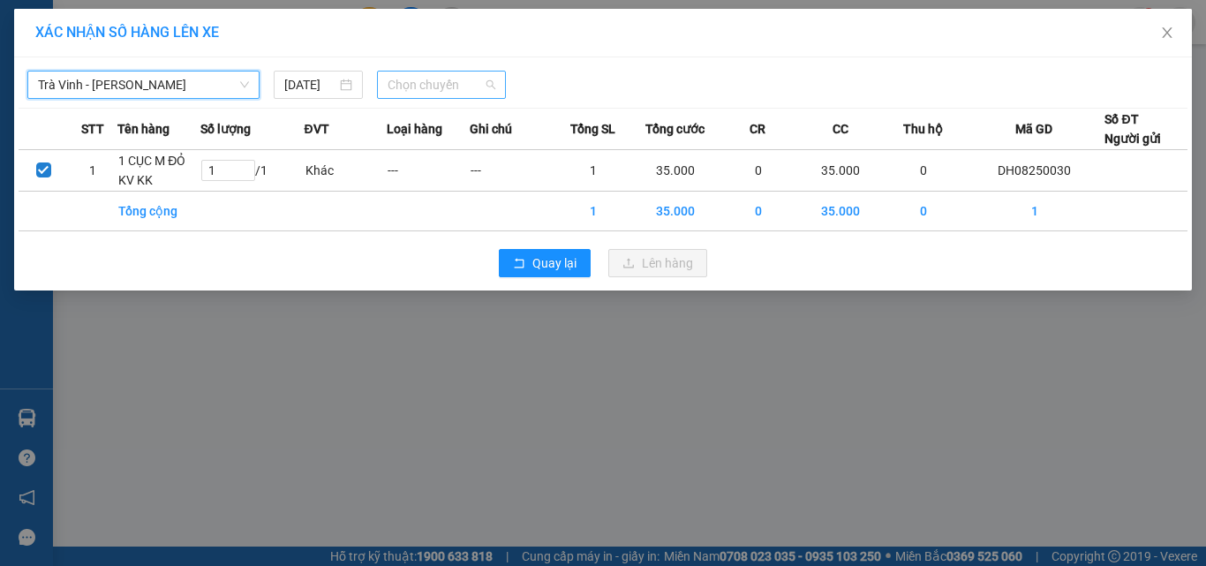
click at [430, 83] on span "Chọn chuyến" at bounding box center [442, 85] width 109 height 26
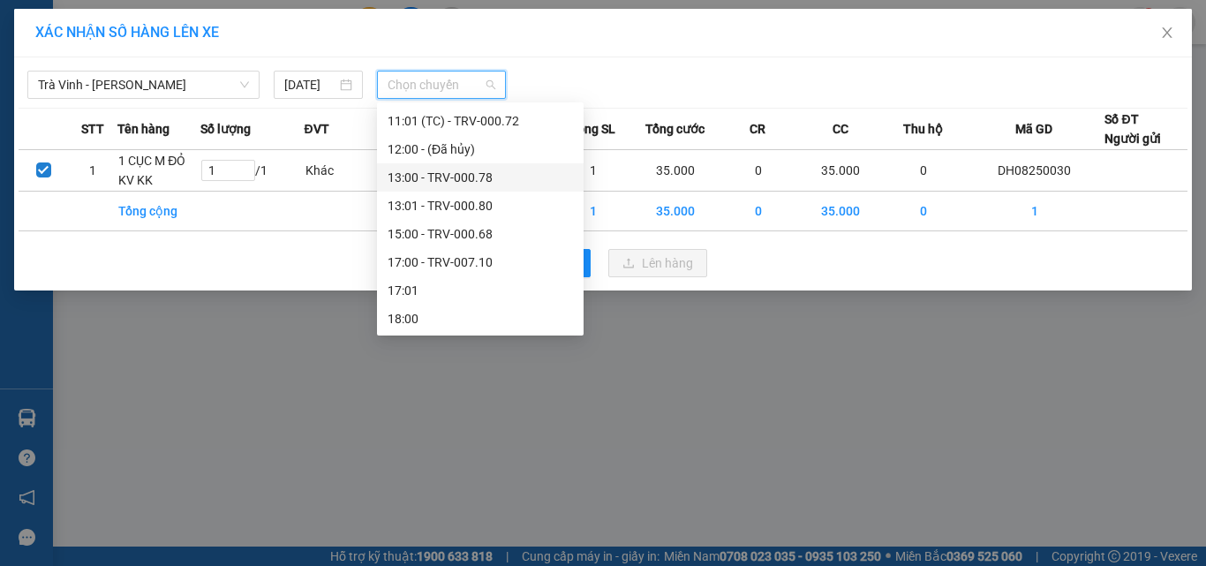
scroll to position [537, 0]
click at [450, 256] on div "17:00 - TRV-007.10" at bounding box center [480, 261] width 185 height 19
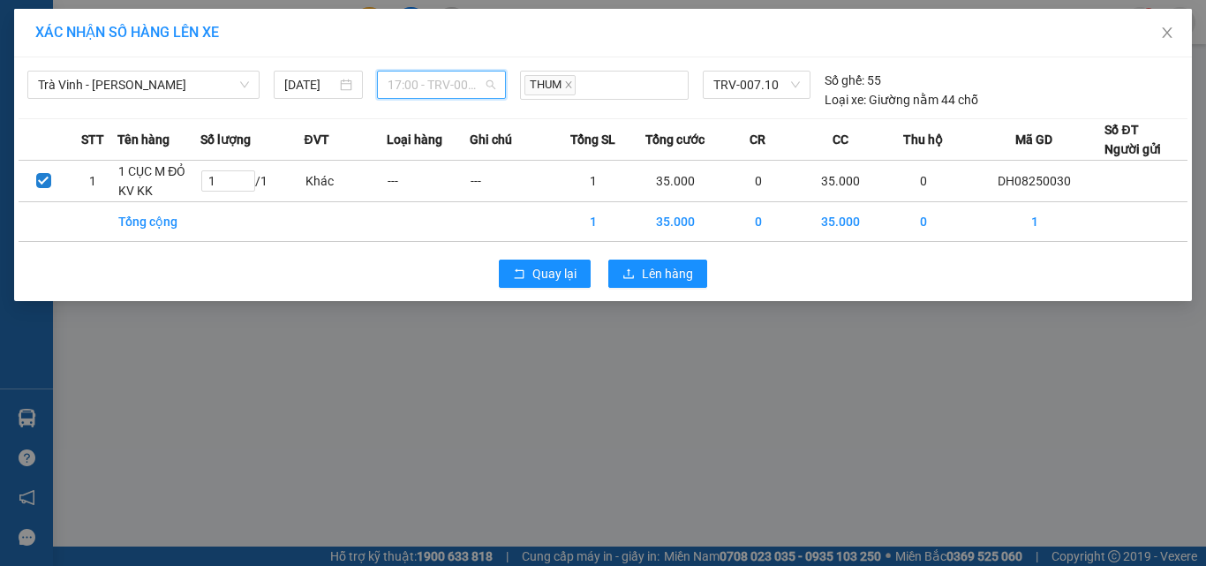
click at [433, 82] on span "17:00 - TRV-007.10" at bounding box center [442, 85] width 109 height 26
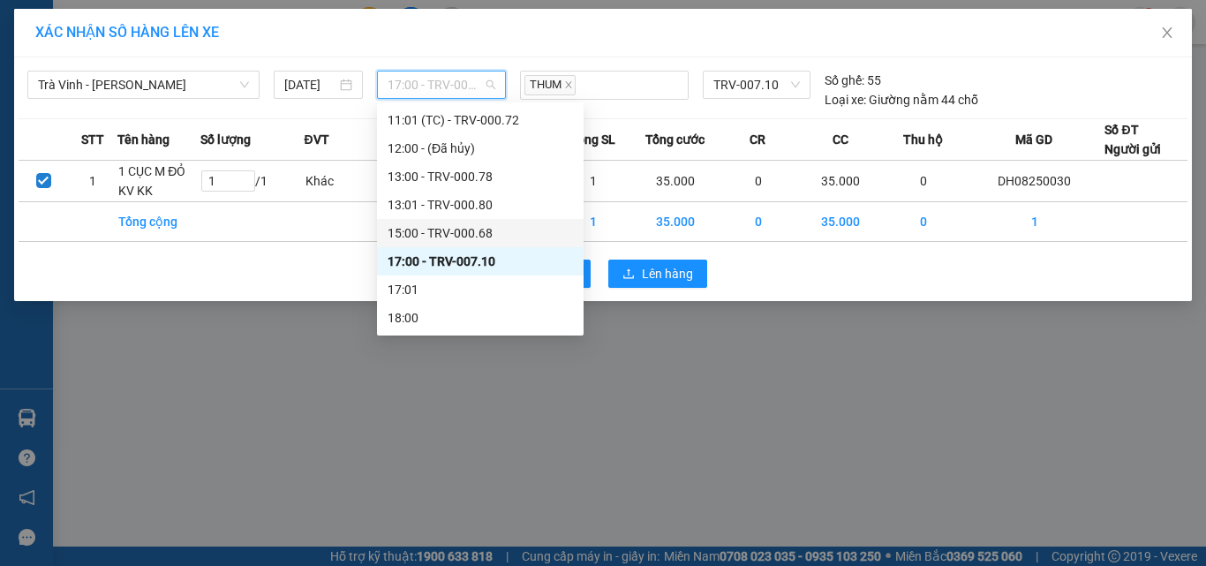
click at [450, 230] on div "15:00 - TRV-000.68" at bounding box center [480, 232] width 185 height 19
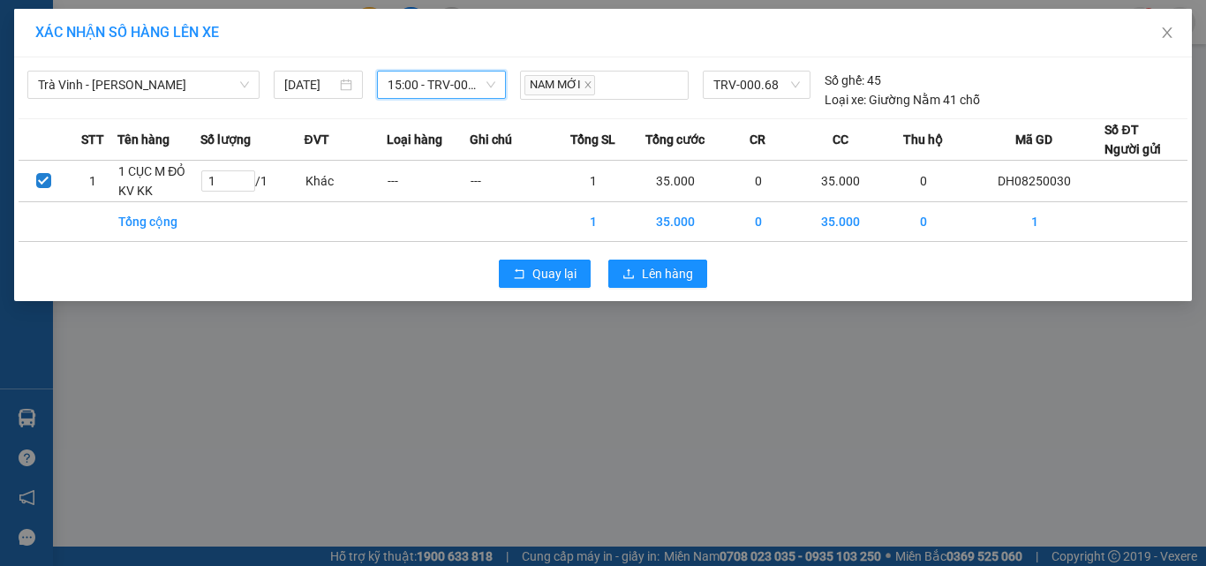
click at [419, 87] on span "15:00 - TRV-000.68" at bounding box center [442, 85] width 109 height 26
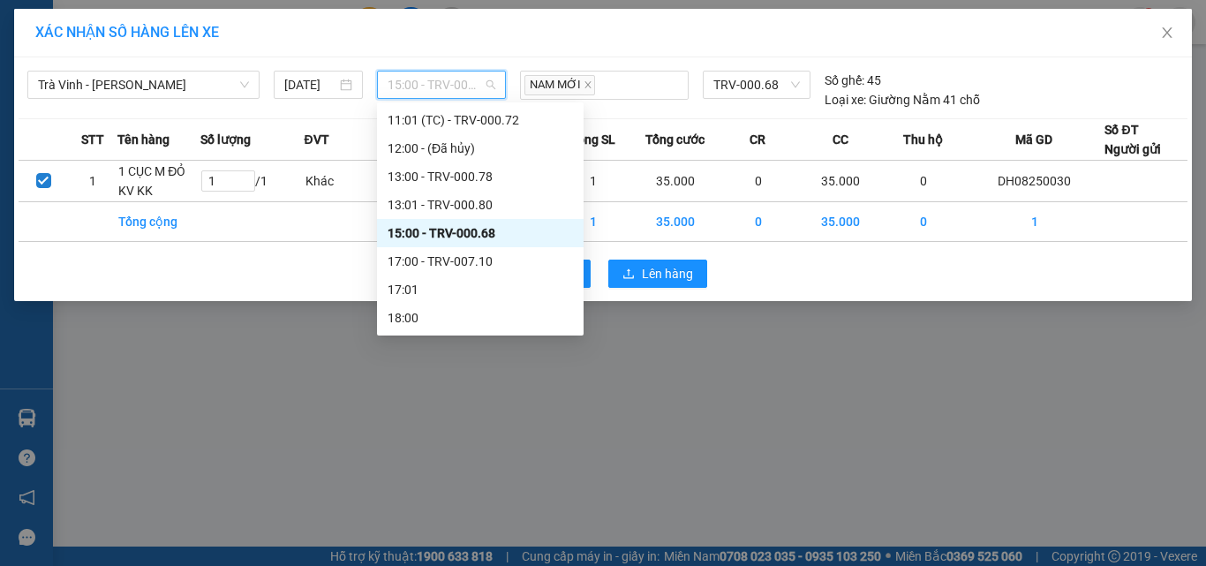
click at [454, 231] on div "15:00 - TRV-000.68" at bounding box center [480, 232] width 185 height 19
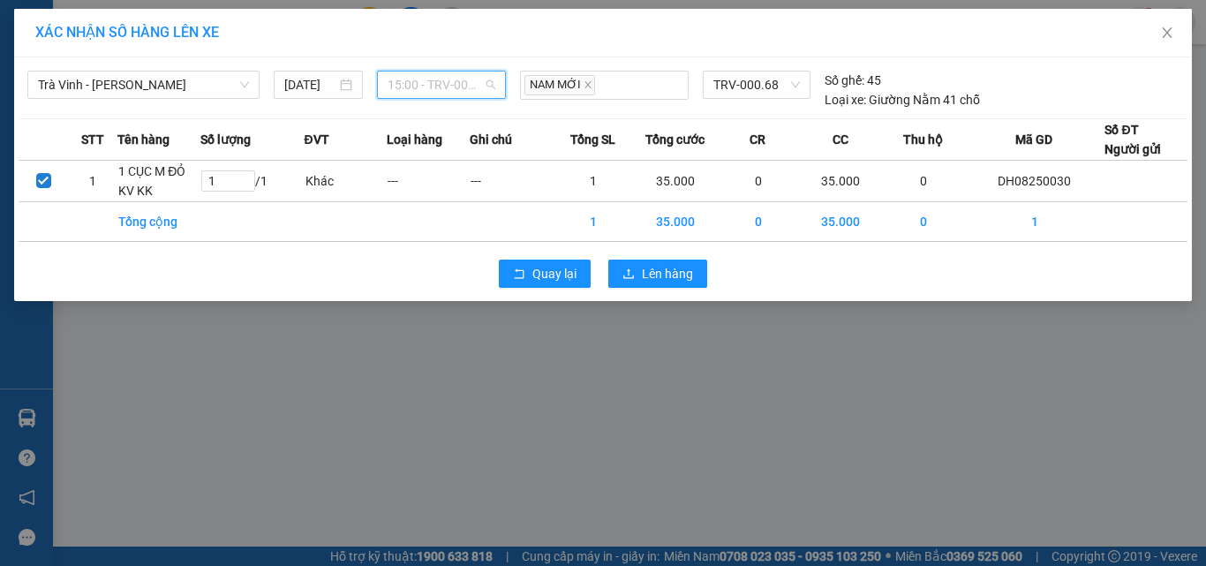
click at [450, 77] on span "15:00 - TRV-000.68" at bounding box center [442, 85] width 109 height 26
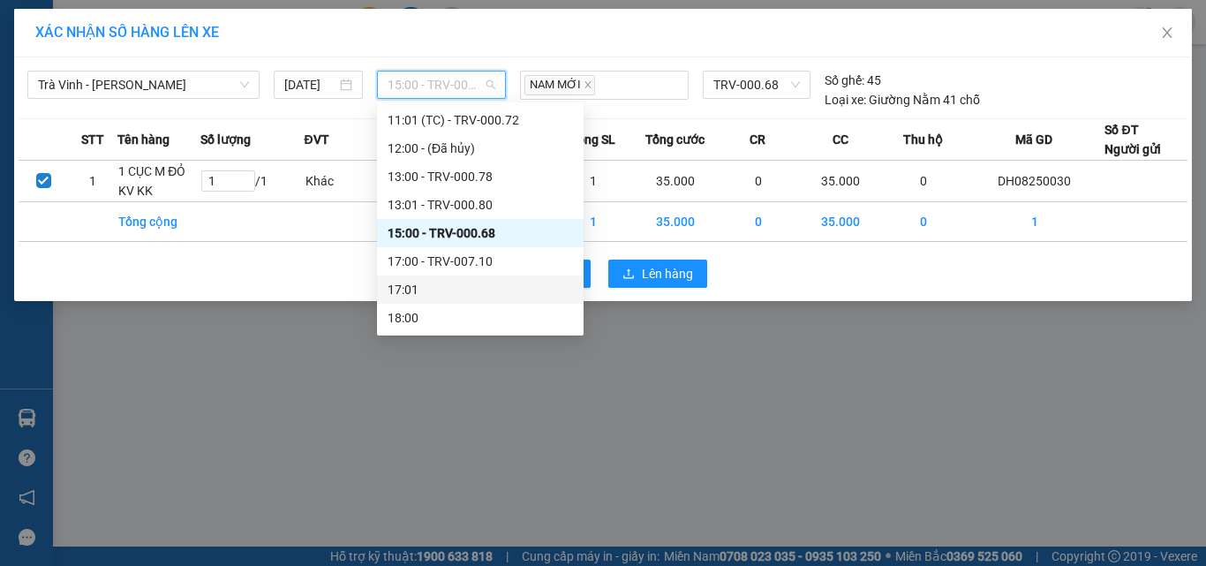
drag, startPoint x: 453, startPoint y: 290, endPoint x: 442, endPoint y: 217, distance: 73.3
click at [452, 290] on div "17:01" at bounding box center [480, 289] width 185 height 19
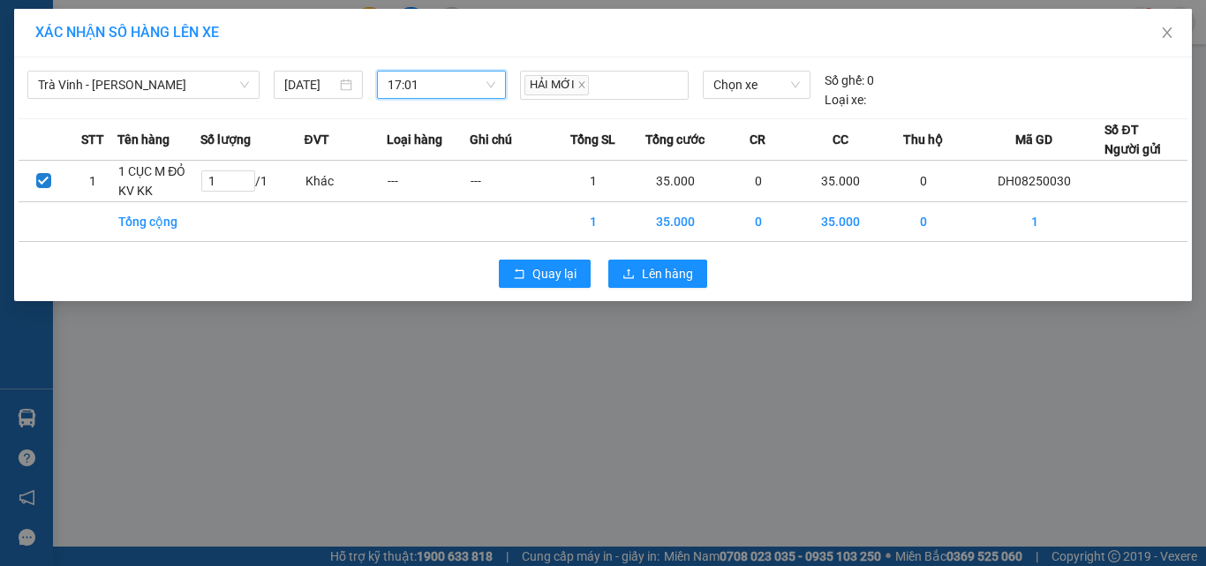
click at [437, 86] on span "17:01" at bounding box center [442, 85] width 109 height 26
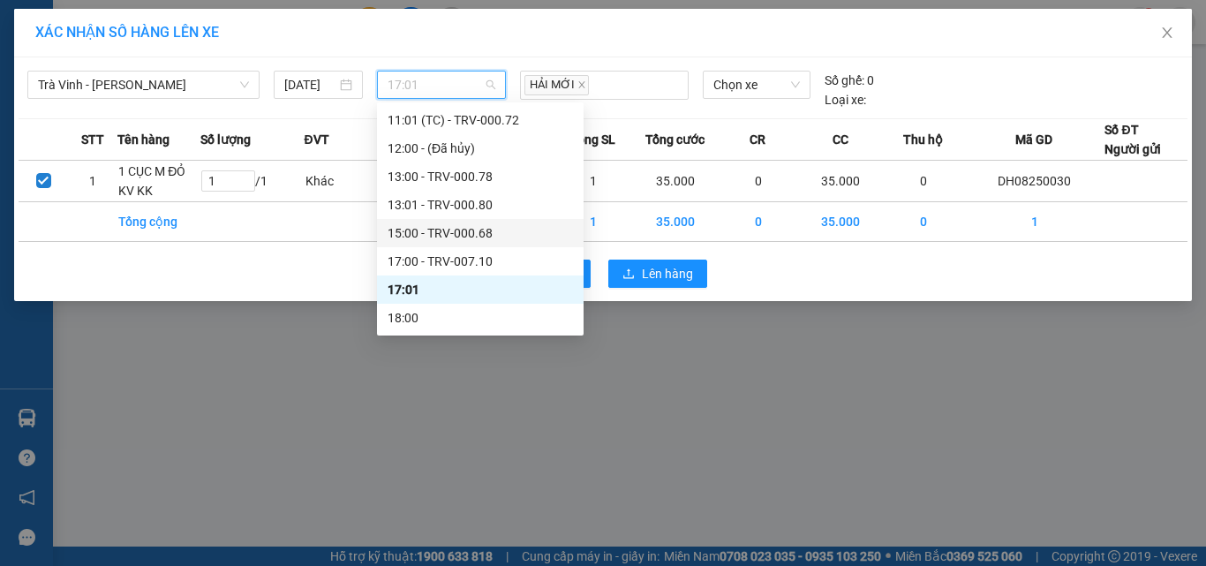
click at [445, 226] on div "15:00 - TRV-000.68" at bounding box center [480, 232] width 185 height 19
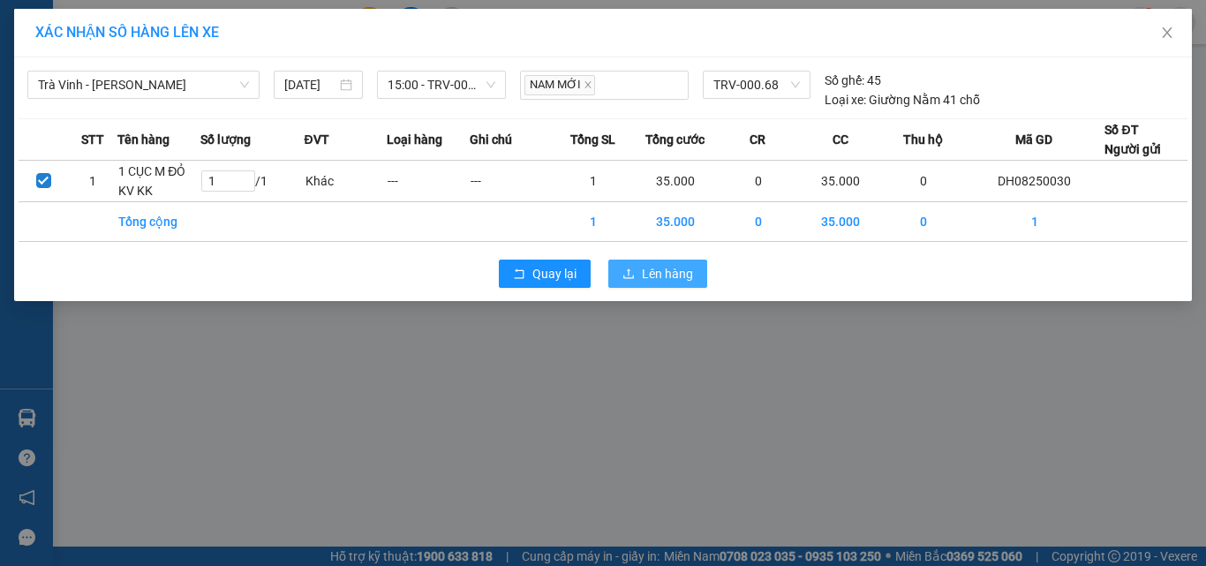
click at [632, 276] on icon "upload" at bounding box center [629, 274] width 12 height 12
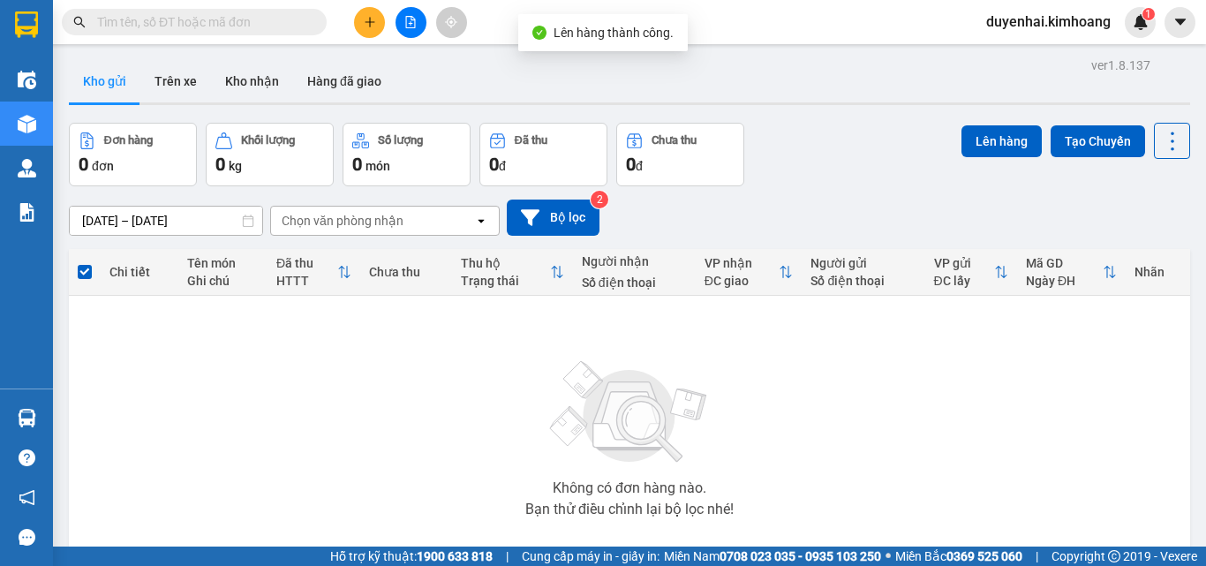
click at [90, 423] on div "Không có đơn hàng nào. Bạn thử điều chỉnh lại bộ lọc nhé!" at bounding box center [630, 433] width 1104 height 265
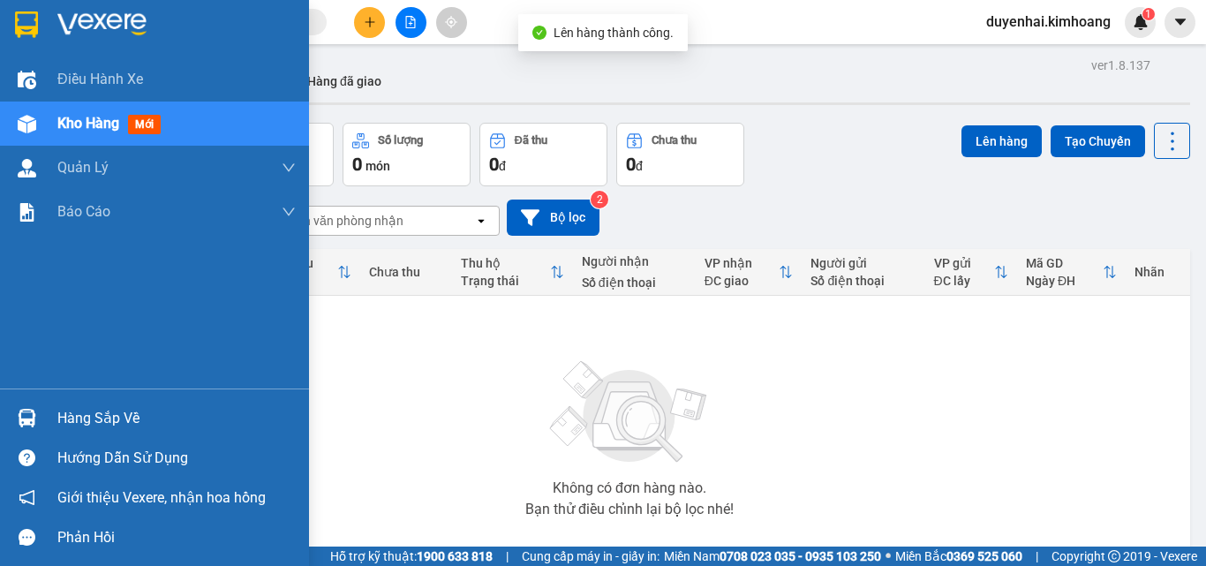
click at [102, 418] on div "Hàng sắp về" at bounding box center [176, 418] width 238 height 26
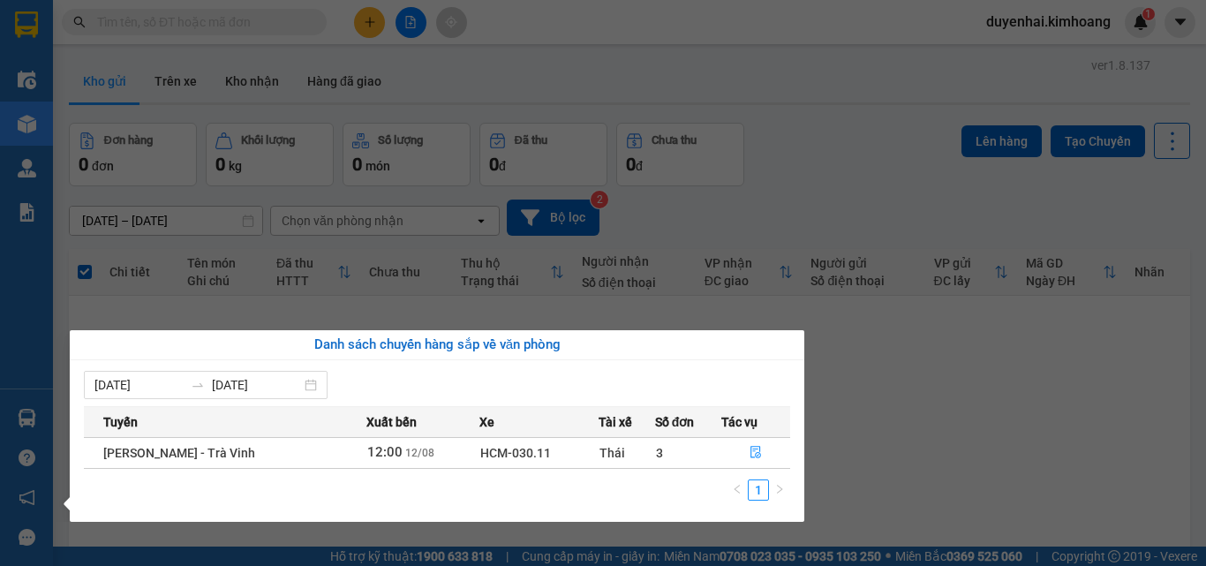
click at [414, 304] on section "Kết quả tìm kiếm ( 67 ) Bộ lọc Mã ĐH Trạng thái Món hàng Thu hộ Tổng cước Chưa …" at bounding box center [603, 283] width 1206 height 566
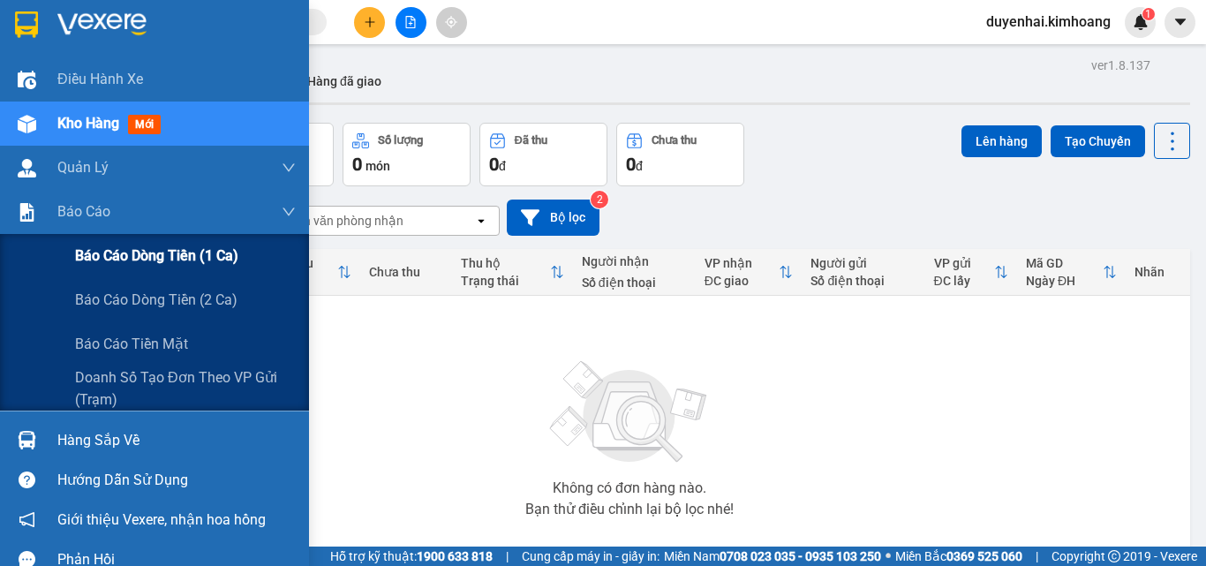
click at [116, 265] on span "Báo cáo dòng tiền (1 ca)" at bounding box center [156, 256] width 163 height 22
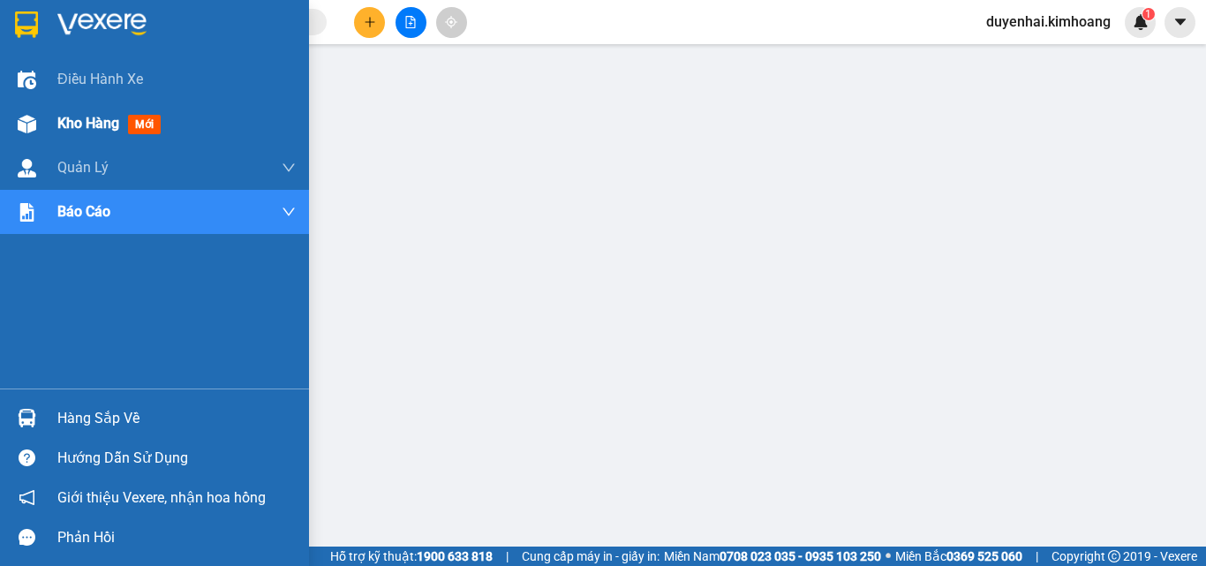
click at [79, 119] on span "Kho hàng" at bounding box center [88, 123] width 62 height 17
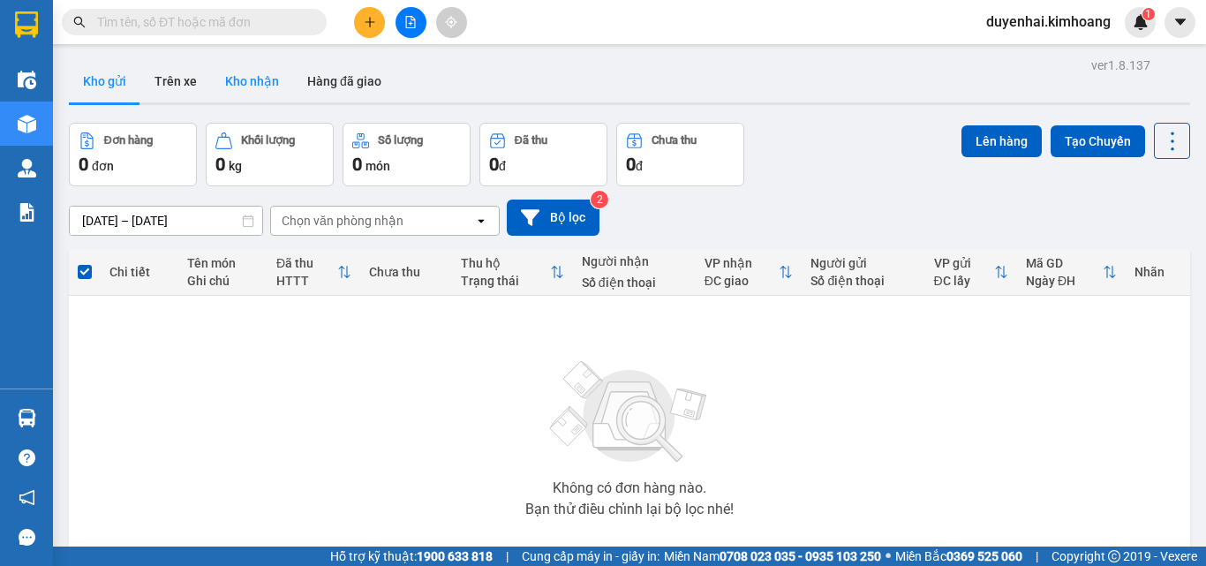
click at [224, 79] on button "Kho nhận" at bounding box center [252, 81] width 82 height 42
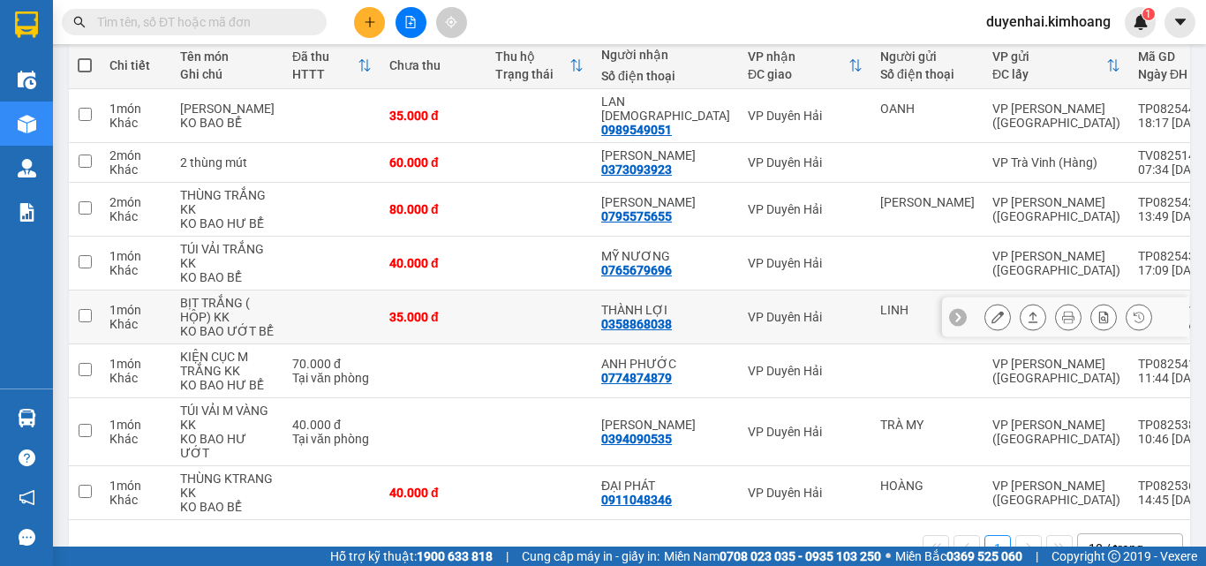
scroll to position [177, 0]
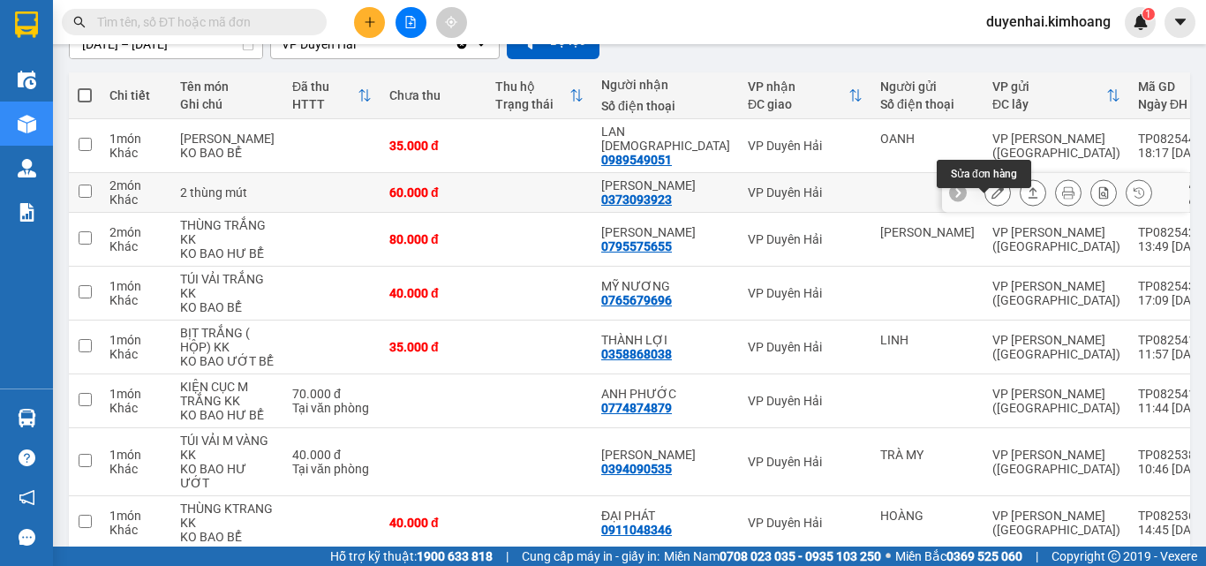
click at [992, 199] on icon at bounding box center [998, 192] width 12 height 12
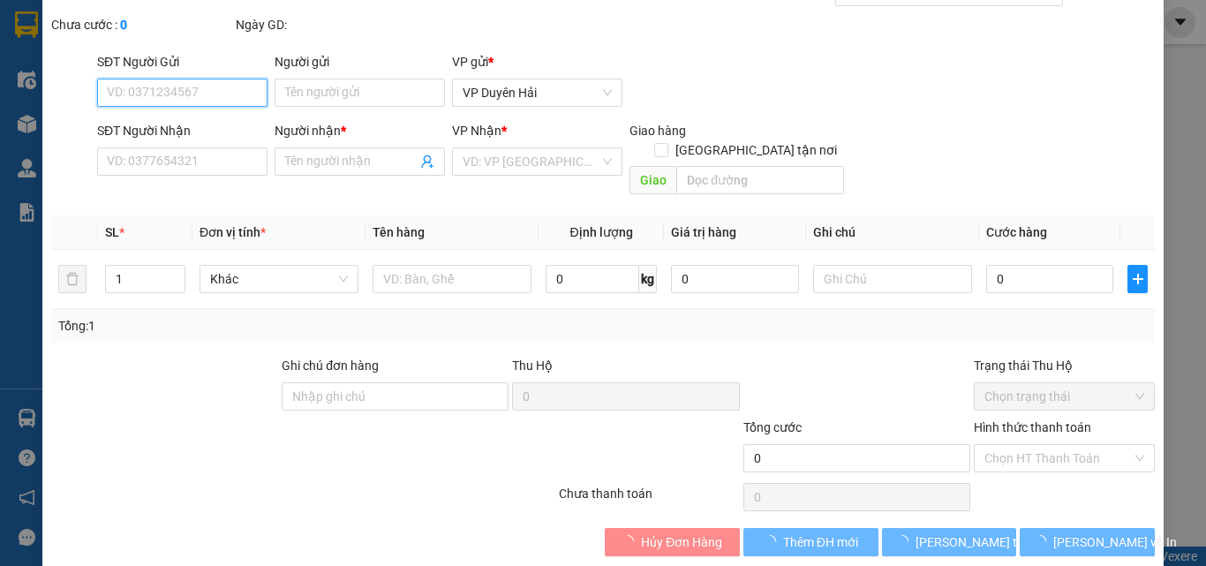
scroll to position [91, 0]
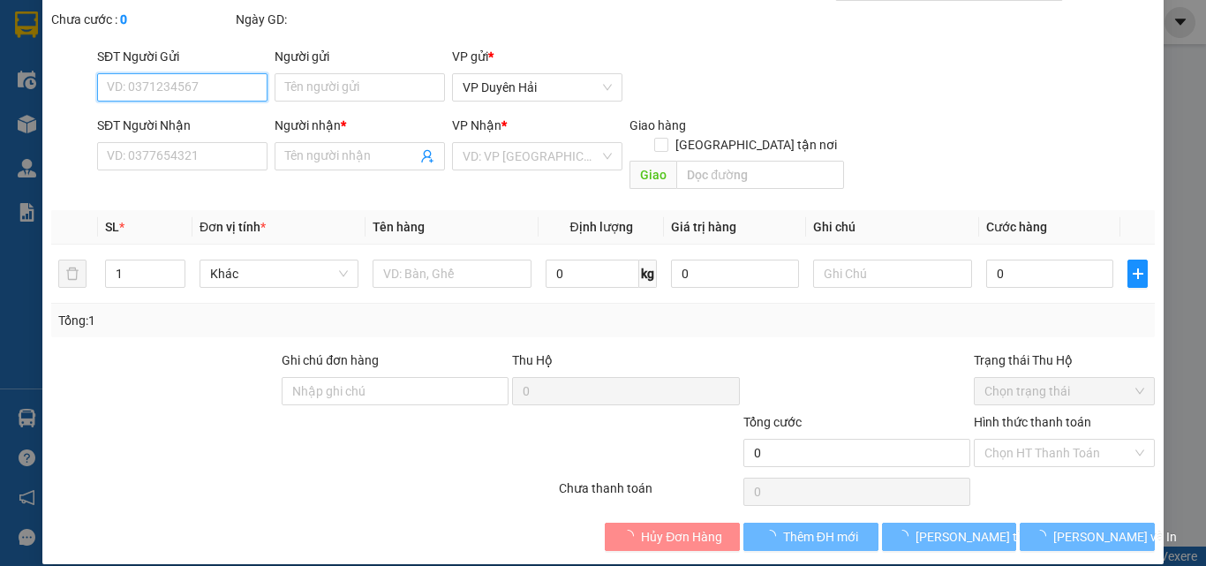
type input "0373093923"
type input "[PERSON_NAME]"
type input "60.000"
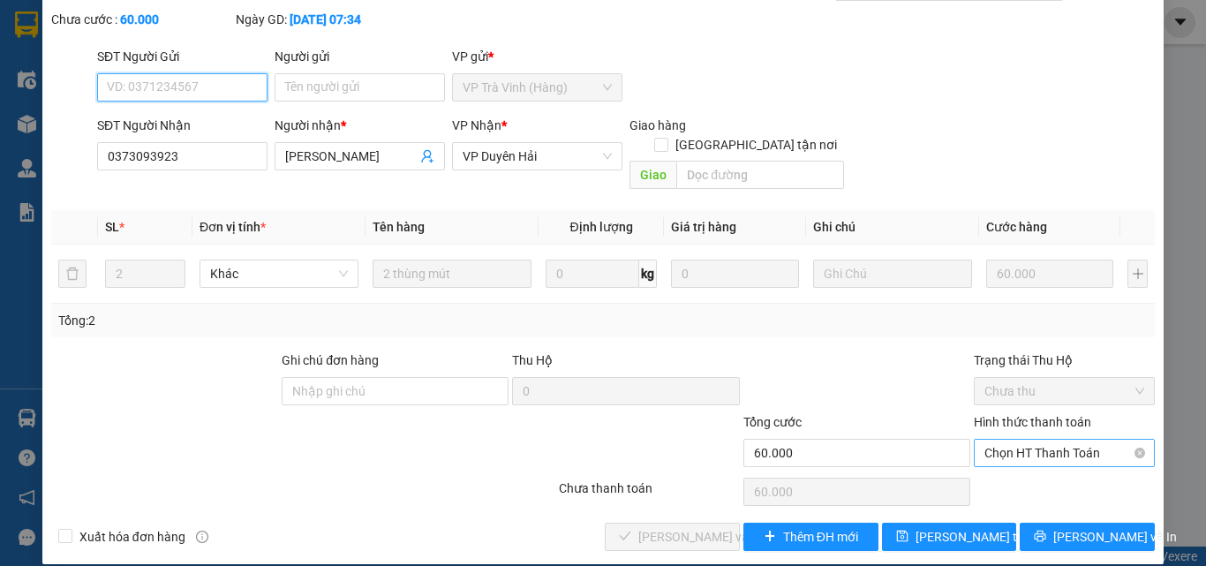
drag, startPoint x: 1018, startPoint y: 455, endPoint x: 1032, endPoint y: 438, distance: 21.9
click at [1032, 440] on span "Chọn HT Thanh Toán" at bounding box center [1065, 453] width 160 height 26
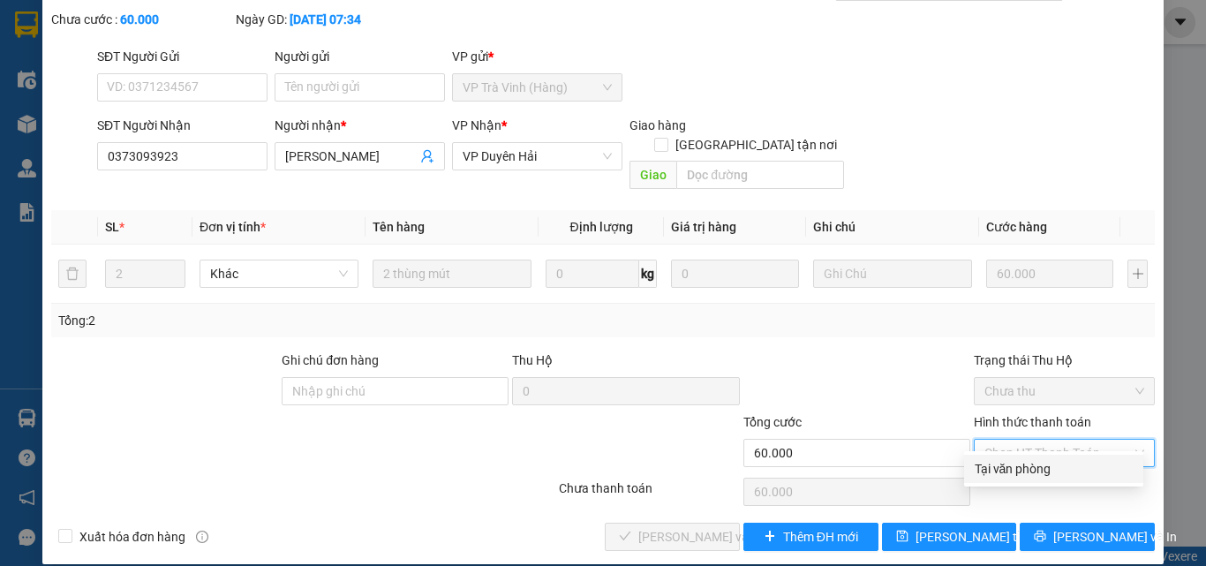
click at [1009, 472] on div "Tại văn phòng" at bounding box center [1054, 468] width 158 height 19
type input "0"
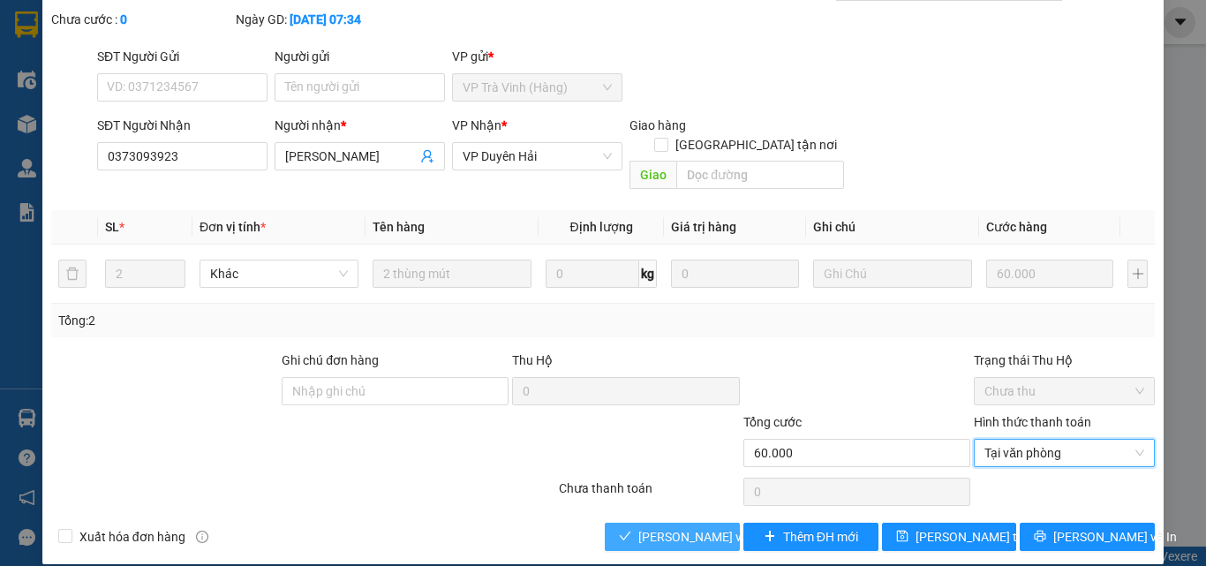
click at [639, 527] on span "[PERSON_NAME] và Giao hàng" at bounding box center [724, 536] width 170 height 19
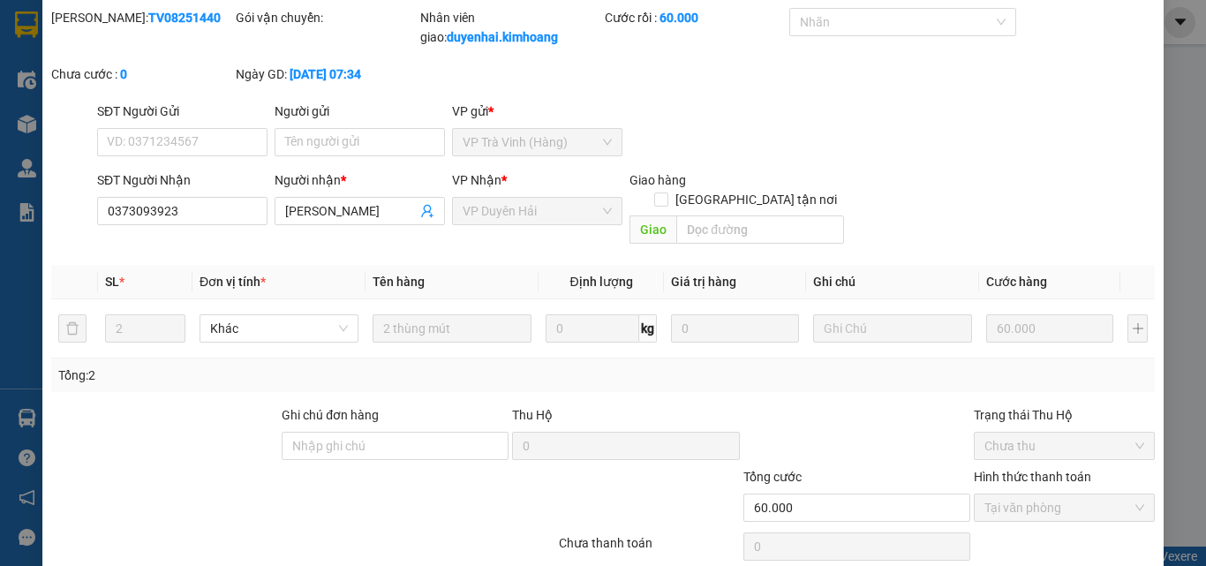
scroll to position [0, 0]
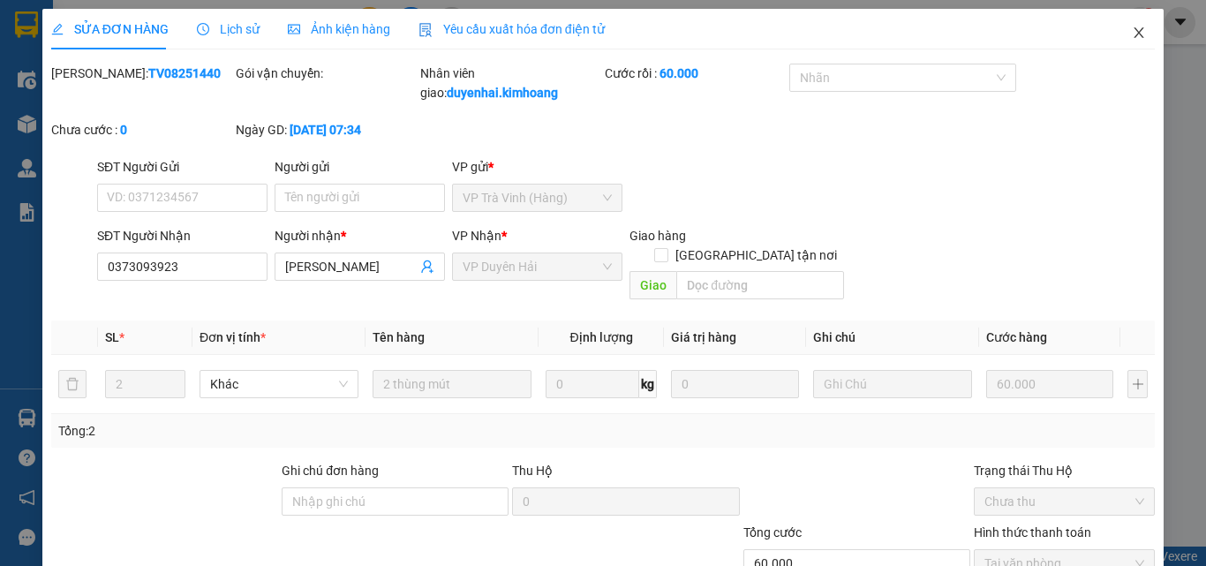
click at [1132, 37] on icon "close" at bounding box center [1139, 33] width 14 height 14
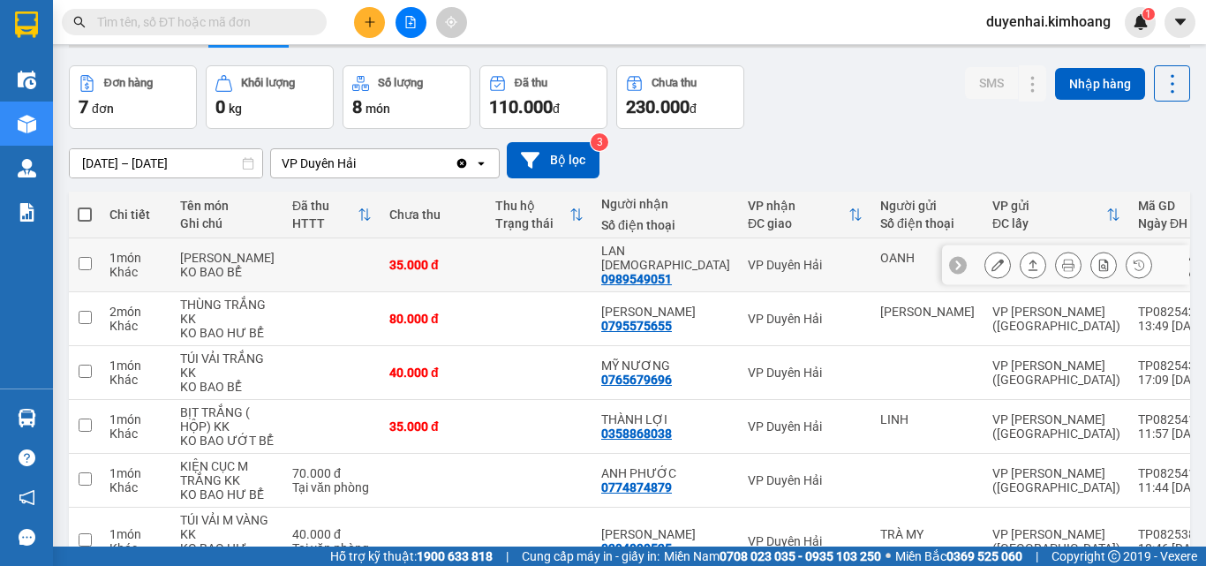
scroll to position [88, 0]
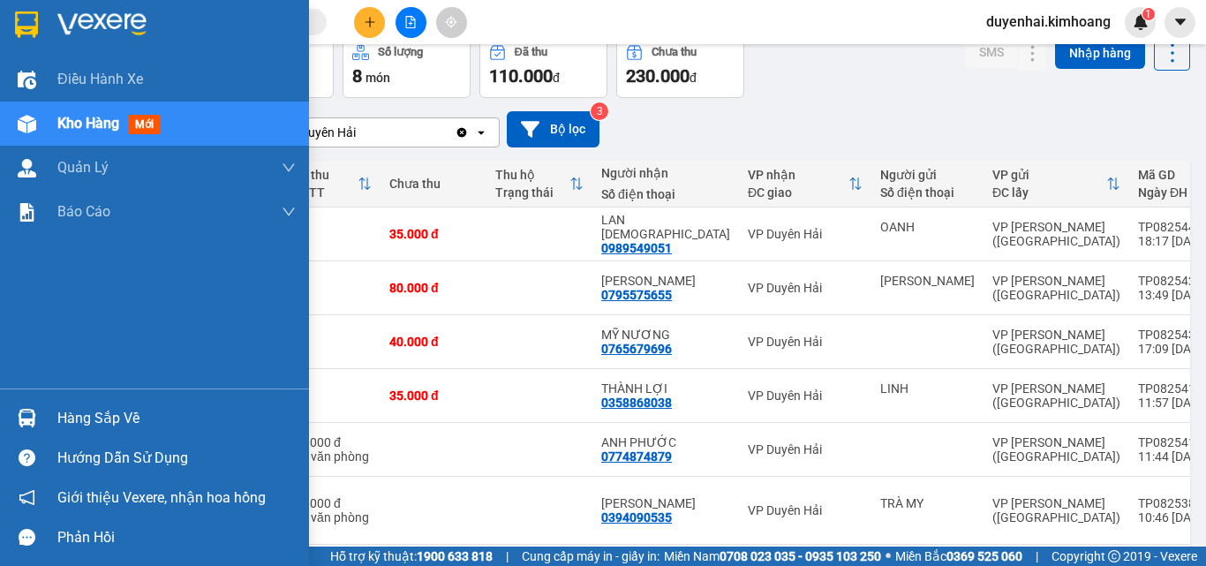
click at [73, 419] on div "Hàng sắp về" at bounding box center [176, 418] width 238 height 26
click at [6, 353] on div "Điều hành xe Kho hàng mới Quản [PERSON_NAME] lý chuyến Quản lý khách hàng mới B…" at bounding box center [154, 283] width 309 height 566
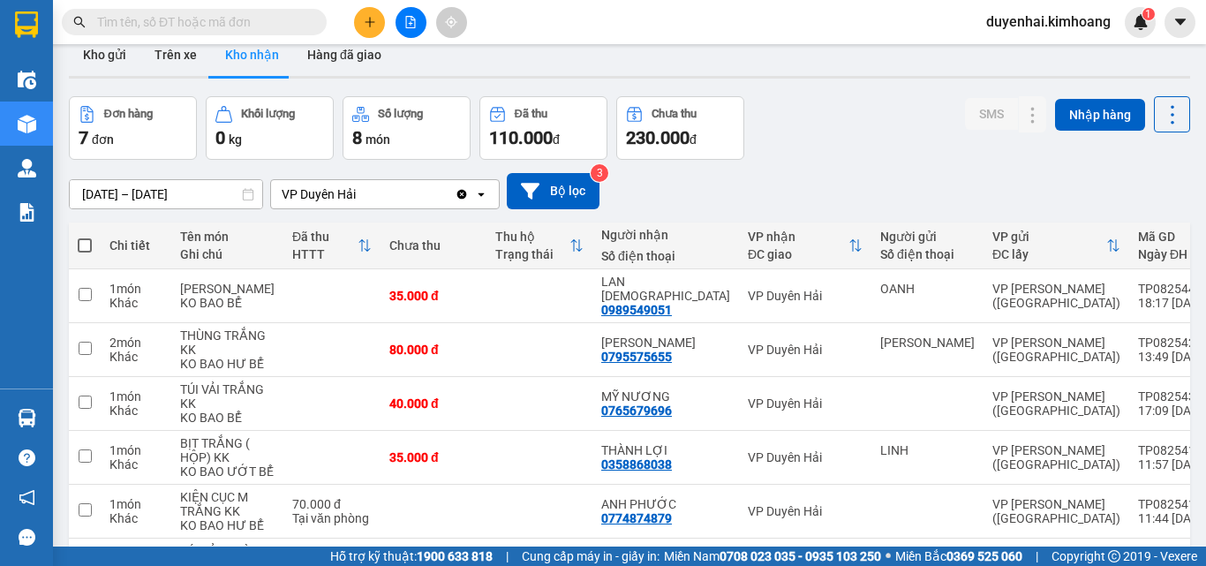
scroll to position [0, 0]
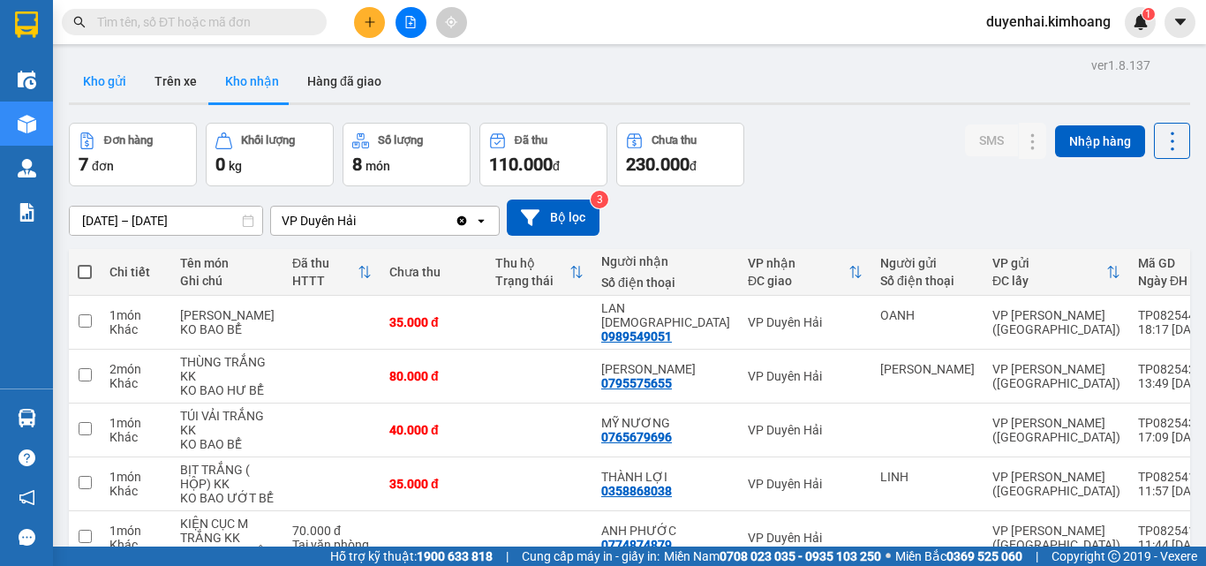
click at [87, 94] on button "Kho gửi" at bounding box center [105, 81] width 72 height 42
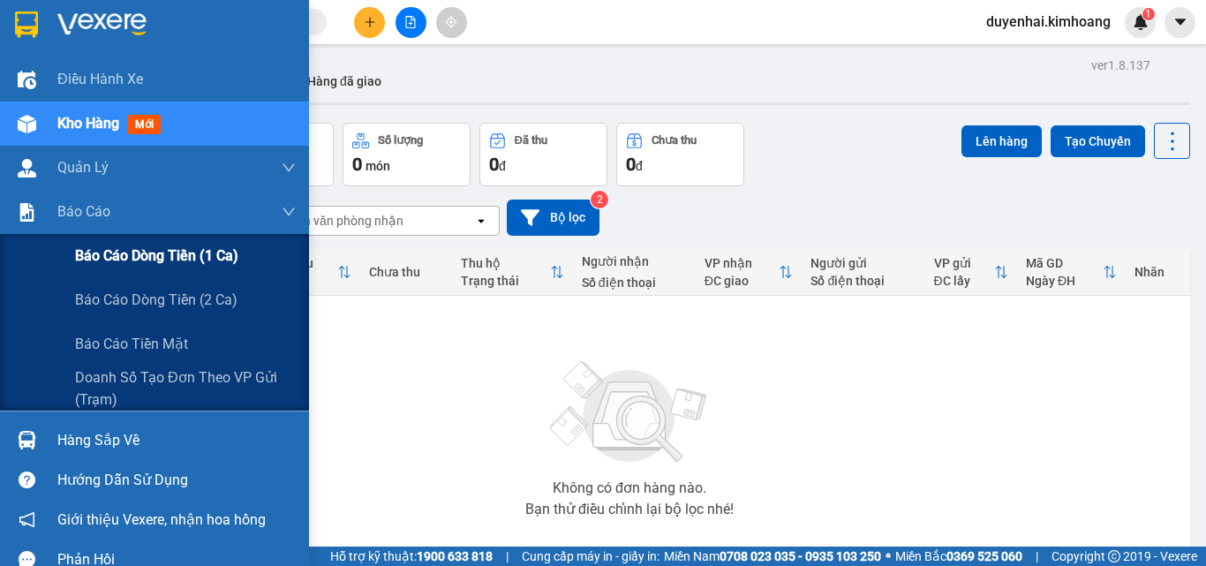
click at [104, 268] on div "Báo cáo dòng tiền (1 ca)" at bounding box center [185, 256] width 221 height 44
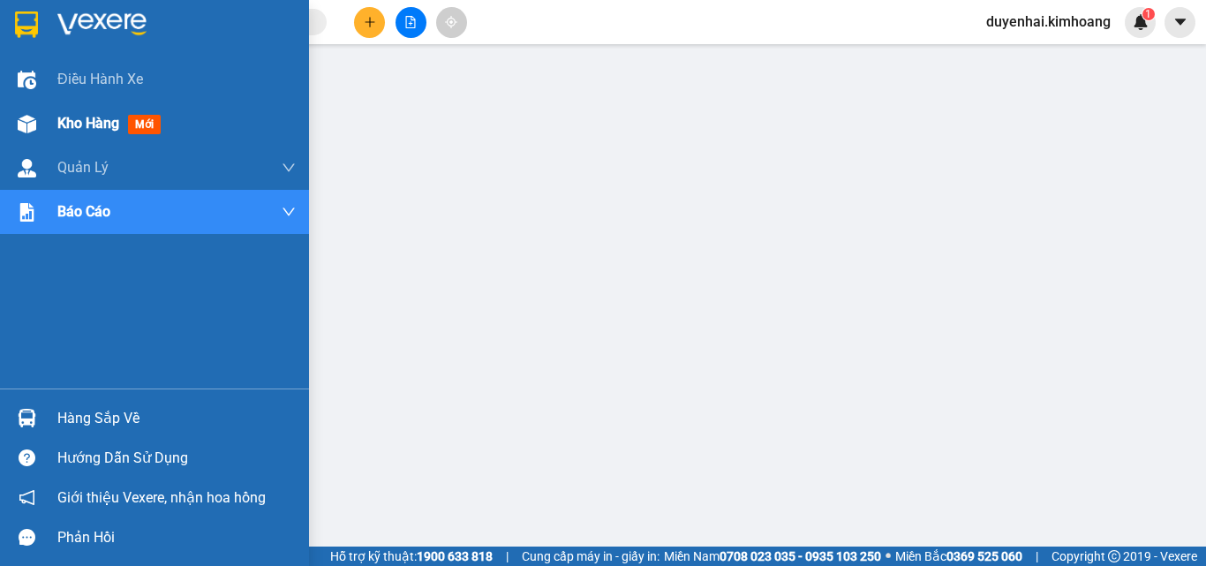
click at [94, 125] on span "Kho hàng" at bounding box center [88, 123] width 62 height 17
